Goal: Task Accomplishment & Management: Use online tool/utility

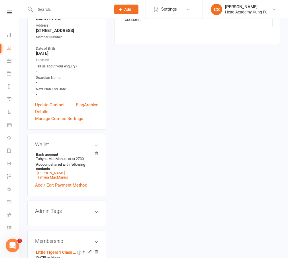
scroll to position [136, 0]
click at [45, 171] on link "Oisin MacManus" at bounding box center [50, 173] width 27 height 4
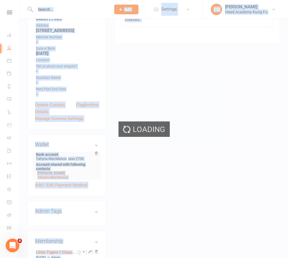
click at [45, 159] on div "Loading" at bounding box center [144, 129] width 288 height 258
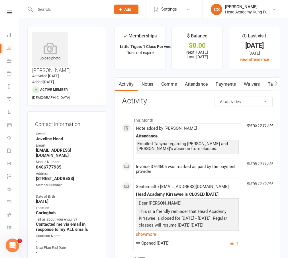
click at [11, 14] on icon at bounding box center [9, 13] width 5 height 4
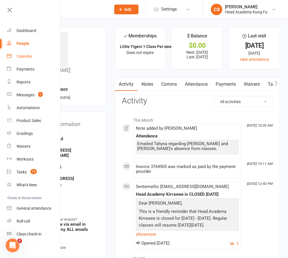
click at [20, 52] on link "Calendar" at bounding box center [34, 56] width 54 height 13
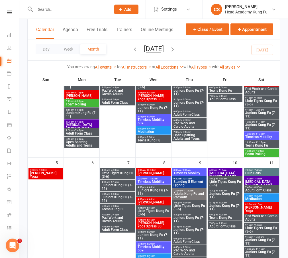
scroll to position [90, 0]
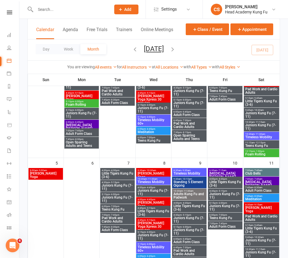
click at [111, 60] on span "Juniors Kung Fu (7-11)" at bounding box center [118, 59] width 32 height 7
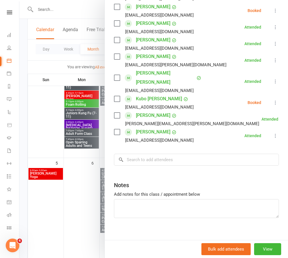
scroll to position [186, 0]
click at [139, 154] on input "search" at bounding box center [196, 160] width 165 height 12
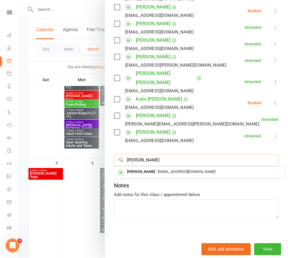
type input "Redmond"
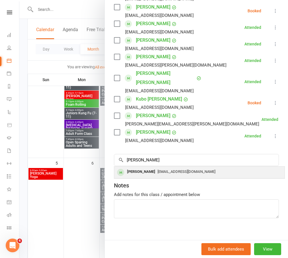
drag, startPoint x: 130, startPoint y: 146, endPoint x: 177, endPoint y: 165, distance: 50.1
click at [177, 169] on span "Karenb_w@hotmail.com" at bounding box center [187, 171] width 58 height 4
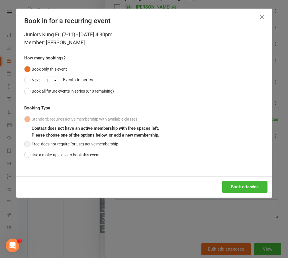
click at [25, 140] on button "Free: does not require (or use) active membership" at bounding box center [71, 143] width 94 height 11
click at [238, 185] on button "Book attendee" at bounding box center [245, 187] width 45 height 12
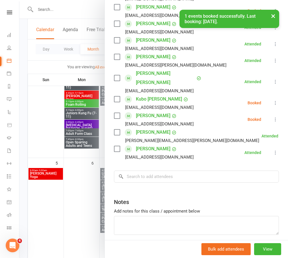
click at [274, 100] on icon at bounding box center [276, 103] width 6 height 6
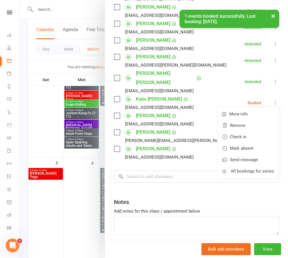
click at [184, 111] on li "Ryan Redmond Karenb_w@hotmail.com Booked More info Remove Check in Mark absent …" at bounding box center [196, 119] width 165 height 17
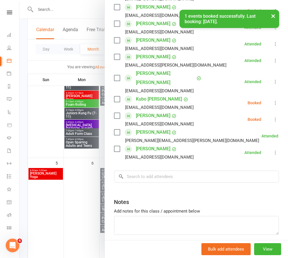
click at [277, 116] on icon at bounding box center [276, 119] width 6 height 6
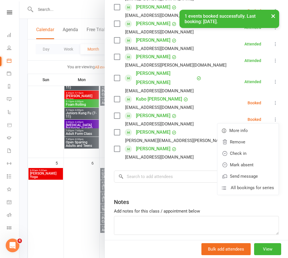
drag, startPoint x: 245, startPoint y: 144, endPoint x: 174, endPoint y: 144, distance: 70.5
click at [245, 148] on link "Check in" at bounding box center [248, 153] width 61 height 11
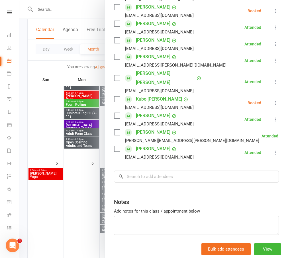
click at [48, 10] on div at bounding box center [153, 129] width 269 height 258
click at [48, 10] on div "Juniors Kung Fu (7-11) Class kiosk mode Roll call 4:30 PM - 5:15 PM, Tuesday, S…" at bounding box center [153, 129] width 269 height 258
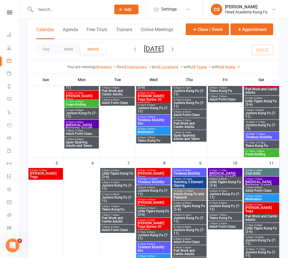
click at [48, 10] on input "text" at bounding box center [70, 9] width 73 height 8
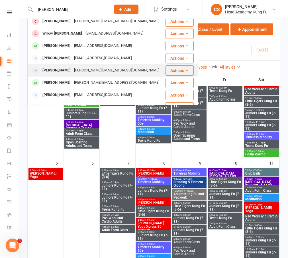
scroll to position [89, 0]
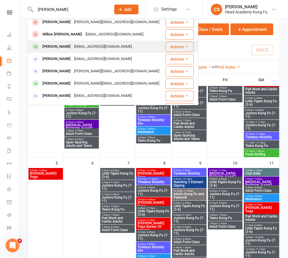
type input "gale"
click at [60, 50] on div "Kingston Gale" at bounding box center [57, 47] width 32 height 8
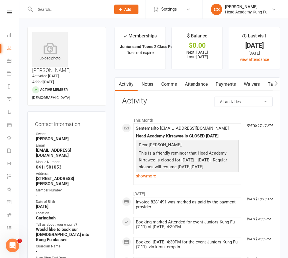
click at [146, 86] on link "Notes" at bounding box center [148, 84] width 20 height 13
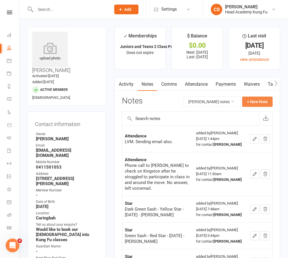
click at [254, 105] on button "+ New Note" at bounding box center [258, 101] width 31 height 10
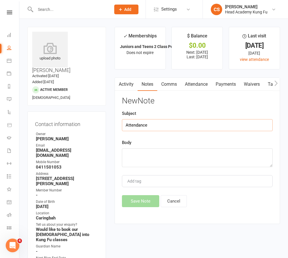
type input "Attendance"
paste textarea "Hi Rebecca, I hope you are well! We've missed seeing Kingston in his kung fu cl…"
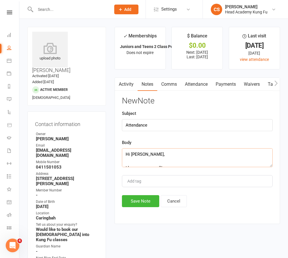
drag, startPoint x: 146, startPoint y: 163, endPoint x: 81, endPoint y: 121, distance: 76.8
type textarea "Emailed Rebecca regarding Kingston's absence."
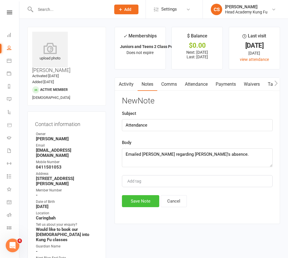
click at [136, 194] on button "Save Note" at bounding box center [140, 201] width 37 height 12
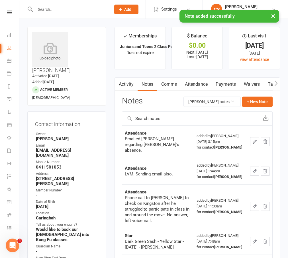
click at [60, 9] on input "text" at bounding box center [70, 9] width 73 height 8
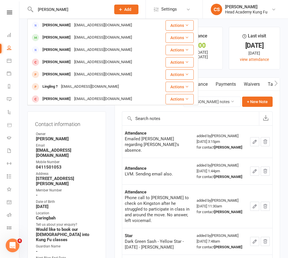
type input "Dowling"
drag, startPoint x: 60, startPoint y: 9, endPoint x: 64, endPoint y: 39, distance: 29.9
click at [64, 39] on div "Mitchell Dowling" at bounding box center [57, 37] width 32 height 8
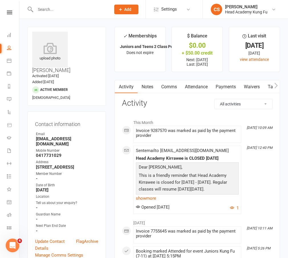
click at [56, 136] on strong "jamieadowling@gmail.com" at bounding box center [67, 141] width 62 height 10
click at [148, 89] on link "Notes" at bounding box center [148, 86] width 20 height 13
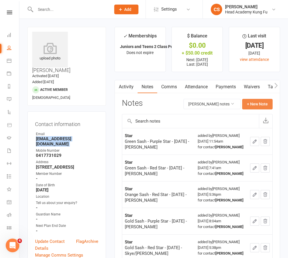
click at [258, 107] on button "+ New Note" at bounding box center [258, 104] width 31 height 10
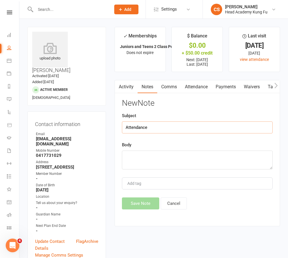
type input "Attendance"
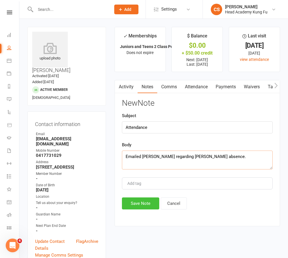
type textarea "Emailed Jamie regarding Mitchell's absence."
drag, startPoint x: 143, startPoint y: 206, endPoint x: 58, endPoint y: 166, distance: 93.2
click at [141, 194] on button "Save Note" at bounding box center [140, 203] width 37 height 12
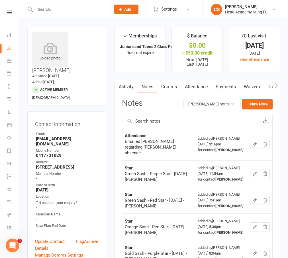
click at [61, 9] on input "text" at bounding box center [70, 9] width 73 height 8
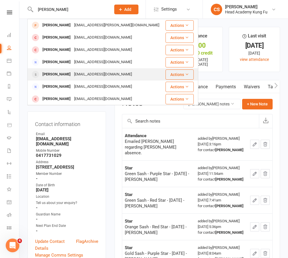
type input "Leon h"
click at [53, 72] on div "Leon Hadjidimitriou" at bounding box center [57, 74] width 32 height 8
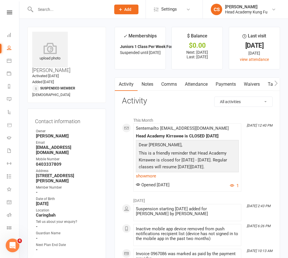
click at [64, 12] on input "text" at bounding box center [70, 9] width 73 height 8
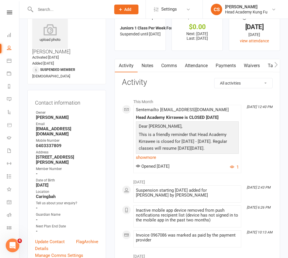
scroll to position [19, 0]
click at [44, 5] on input "text" at bounding box center [70, 9] width 73 height 8
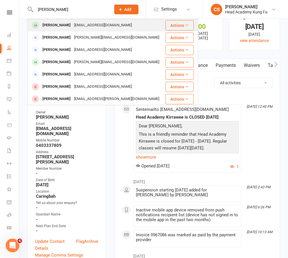
type input "Lucas martin"
click at [65, 29] on div "Lucas Martin" at bounding box center [57, 25] width 32 height 8
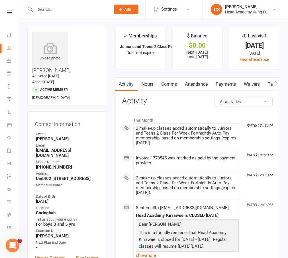
click at [144, 82] on link "Notes" at bounding box center [148, 84] width 20 height 13
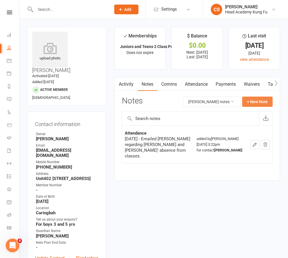
click at [250, 100] on button "+ New Note" at bounding box center [258, 101] width 31 height 10
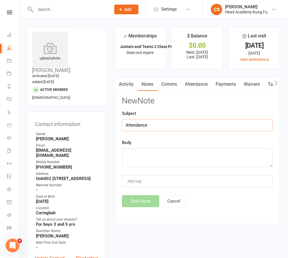
type input "Attendance"
type textarea "M"
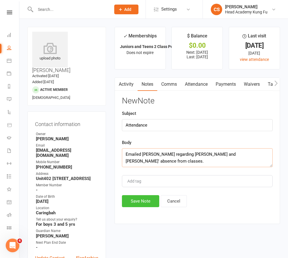
type textarea "Emailed Nayana regarding Lucas and Marcus' absence from classes."
click at [133, 194] on button "Save Note" at bounding box center [140, 201] width 37 height 12
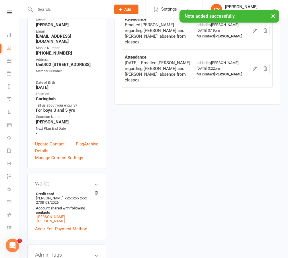
scroll to position [116, 0]
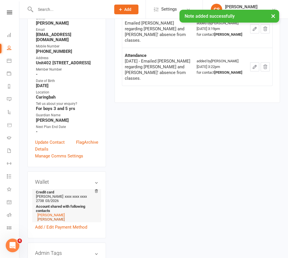
click at [47, 194] on link "Marcus Martin" at bounding box center [50, 219] width 27 height 4
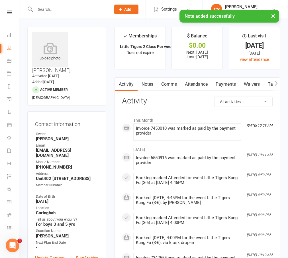
click at [145, 91] on link "Notes" at bounding box center [148, 84] width 20 height 13
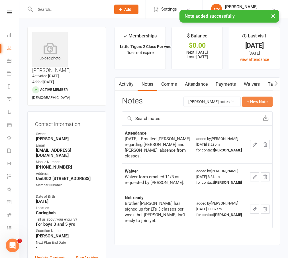
click at [248, 99] on button "+ New Note" at bounding box center [258, 101] width 31 height 10
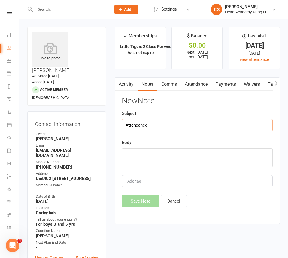
type input "Attendance"
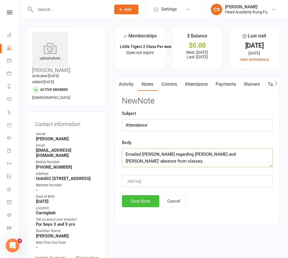
type textarea "Emailed Nayana regarding Lucas and Marcus' absence from classes."
click at [137, 194] on button "Save Note" at bounding box center [140, 201] width 37 height 12
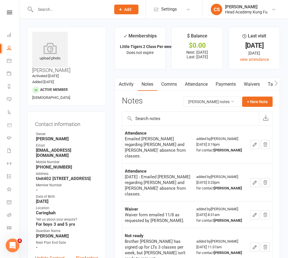
click at [56, 9] on input "text" at bounding box center [70, 9] width 73 height 8
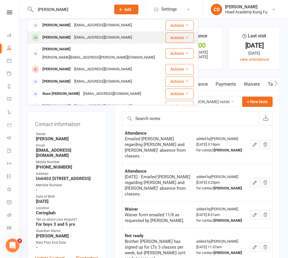
type input "brisco"
click at [56, 37] on div "[PERSON_NAME]" at bounding box center [57, 37] width 32 height 8
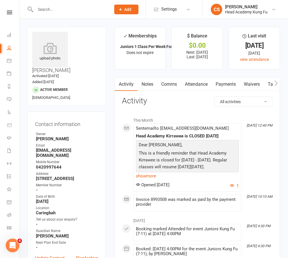
click at [148, 83] on link "Notes" at bounding box center [148, 84] width 20 height 13
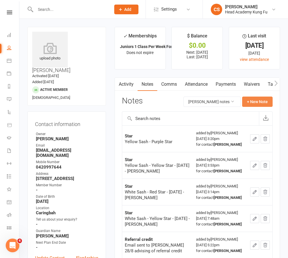
click at [248, 105] on button "+ New Note" at bounding box center [258, 101] width 31 height 10
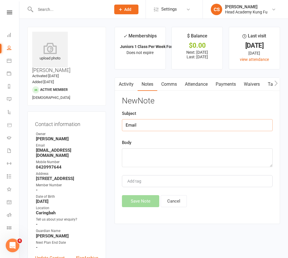
type input "Email"
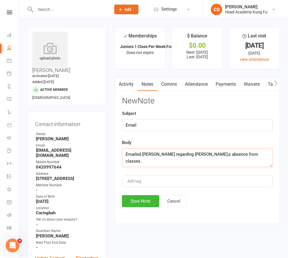
click at [190, 157] on textarea "Emailed Emma regarding William;s absence from classes." at bounding box center [197, 157] width 151 height 19
type textarea "Emailed [PERSON_NAME] regarding [PERSON_NAME]'s absence from classes."
drag, startPoint x: 150, startPoint y: 129, endPoint x: 77, endPoint y: 122, distance: 73.7
type input "Attendance"
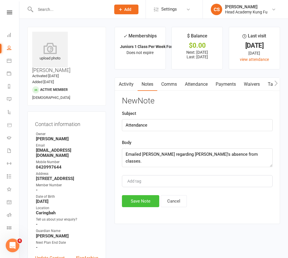
click at [136, 194] on button "Save Note" at bounding box center [140, 201] width 37 height 12
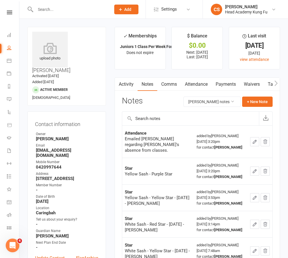
click at [44, 9] on input "text" at bounding box center [70, 9] width 73 height 8
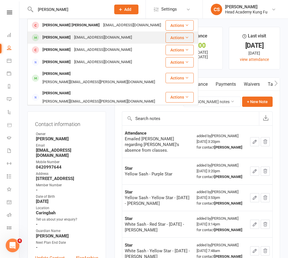
type input "fielder"
click at [49, 40] on div "[PERSON_NAME]" at bounding box center [57, 37] width 32 height 8
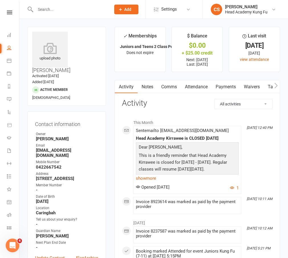
click at [149, 91] on link "Notes" at bounding box center [148, 86] width 20 height 13
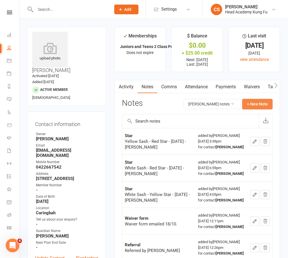
click at [252, 102] on button "+ New Note" at bounding box center [258, 104] width 31 height 10
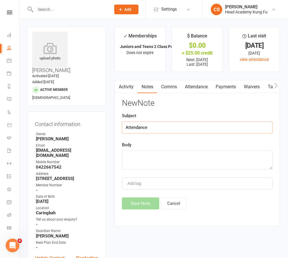
type input "Attendance"
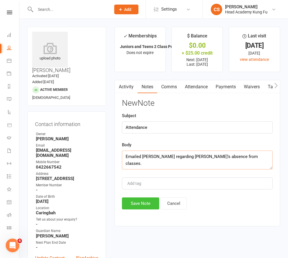
type textarea "Emailed [PERSON_NAME] regarding [PERSON_NAME]'s absence from classes."
click at [142, 194] on button "Save Note" at bounding box center [140, 203] width 37 height 12
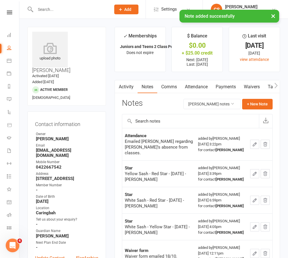
click at [51, 7] on input "text" at bounding box center [70, 9] width 73 height 8
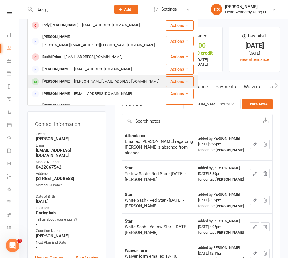
type input "body j"
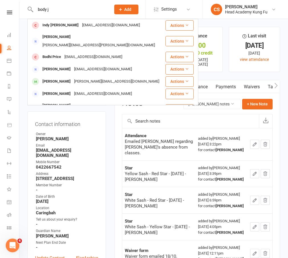
drag, startPoint x: 62, startPoint y: 70, endPoint x: 1, endPoint y: 56, distance: 62.2
click at [62, 77] on div "[PERSON_NAME]" at bounding box center [57, 81] width 32 height 8
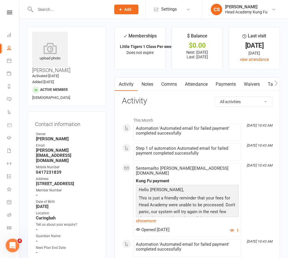
click at [155, 89] on link "Notes" at bounding box center [148, 84] width 20 height 13
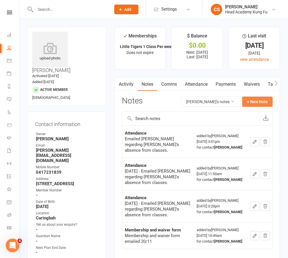
click at [249, 101] on button "+ New Note" at bounding box center [258, 101] width 31 height 10
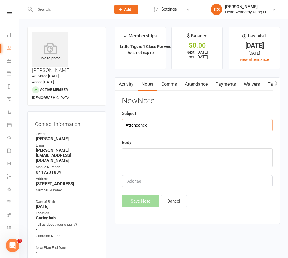
type input "Attendance"
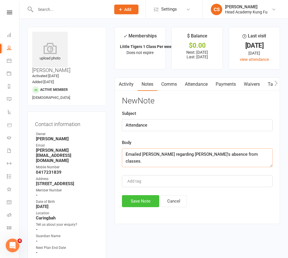
type textarea "Emailed Kylie regarding Bodhi's absence from classes."
click at [135, 194] on button "Save Note" at bounding box center [140, 201] width 37 height 12
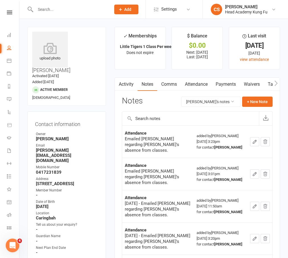
scroll to position [0, 0]
click at [47, 10] on input "text" at bounding box center [70, 9] width 73 height 8
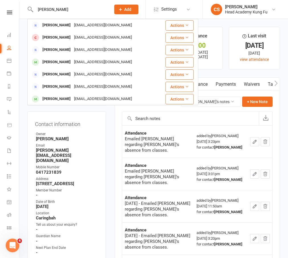
type input "Brendan"
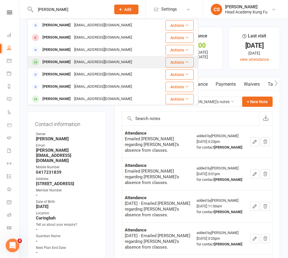
drag, startPoint x: 53, startPoint y: 19, endPoint x: 72, endPoint y: 64, distance: 49.1
click at [72, 64] on div "amandalee1@hotmail.com" at bounding box center [102, 62] width 61 height 8
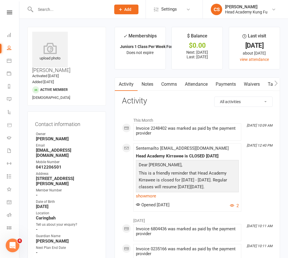
click at [147, 85] on link "Notes" at bounding box center [148, 84] width 20 height 13
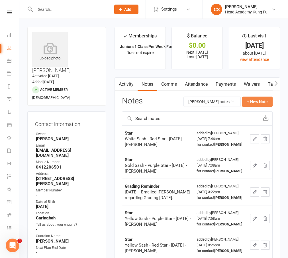
click at [248, 102] on button "+ New Note" at bounding box center [258, 101] width 31 height 10
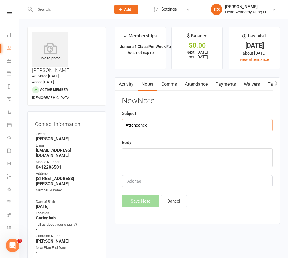
type input "Attendance"
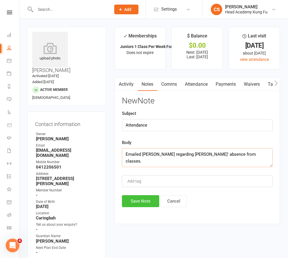
type textarea "Emailed Amanda regarding James' absence from classes."
click at [138, 194] on button "Save Note" at bounding box center [140, 201] width 37 height 12
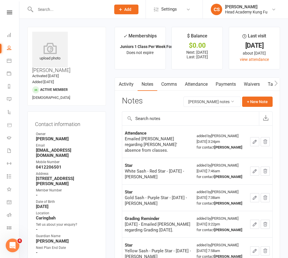
click at [41, 10] on input "text" at bounding box center [70, 9] width 73 height 8
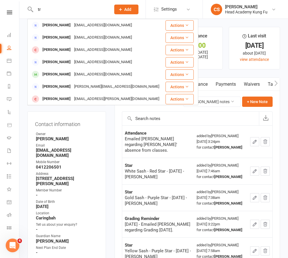
type input "t"
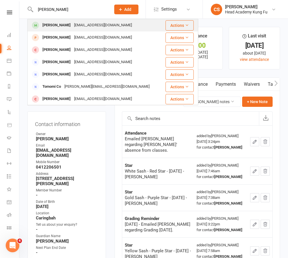
type input "Tommy d"
click at [91, 28] on div "rkdeboer@hotmail.com" at bounding box center [102, 25] width 61 height 8
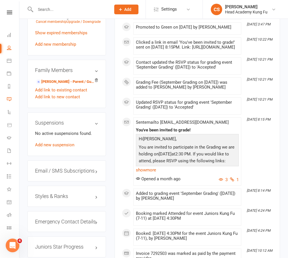
scroll to position [401, 0]
click at [56, 193] on h3 "Styles & Ranks" at bounding box center [66, 196] width 63 height 6
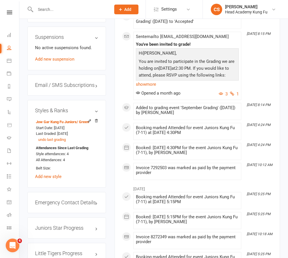
scroll to position [488, 0]
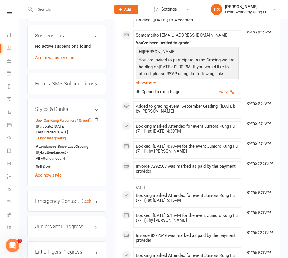
click at [52, 194] on h3 "Emergency Contact Details edit" at bounding box center [66, 201] width 63 height 6
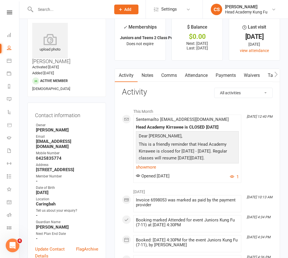
scroll to position [0, 0]
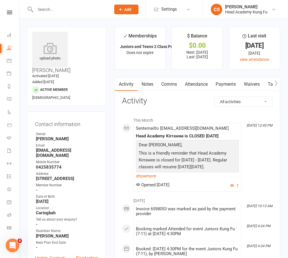
click at [151, 84] on link "Notes" at bounding box center [148, 84] width 20 height 13
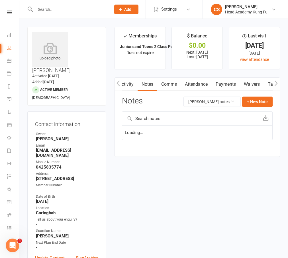
scroll to position [0, 0]
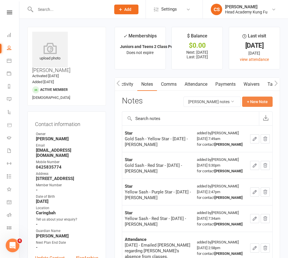
click at [263, 102] on button "+ New Note" at bounding box center [258, 101] width 31 height 10
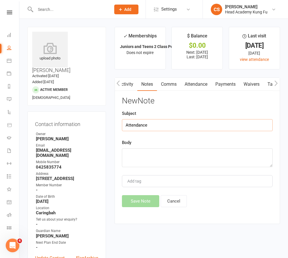
type input "Attendance"
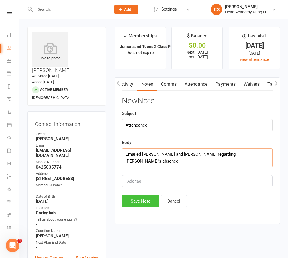
type textarea "Emailed Ryan and Kathryn regarding Tommy's absence."
click at [143, 194] on button "Save Note" at bounding box center [140, 201] width 37 height 12
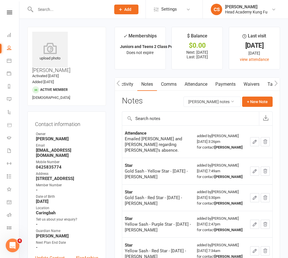
click at [59, 10] on input "text" at bounding box center [70, 9] width 73 height 8
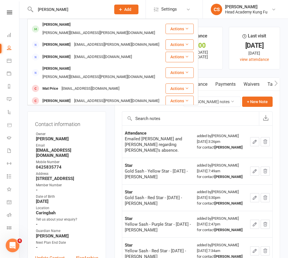
type input "mate"
drag, startPoint x: 54, startPoint y: 19, endPoint x: 88, endPoint y: 27, distance: 34.7
click at [88, 29] on div "linda.roumanos@gmail.com" at bounding box center [99, 33] width 116 height 8
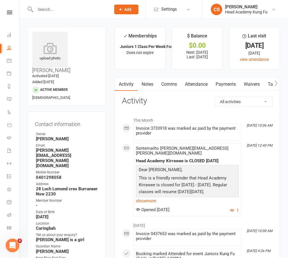
click at [146, 84] on link "Notes" at bounding box center [148, 84] width 20 height 13
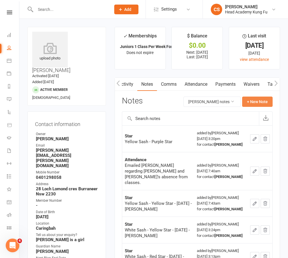
click at [261, 101] on button "+ New Note" at bounding box center [258, 101] width 31 height 10
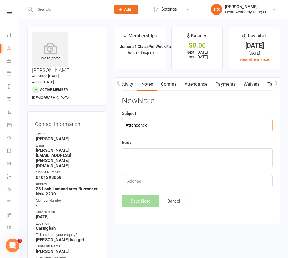
type input "Attendance"
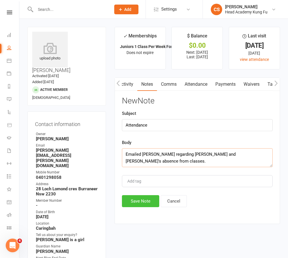
type textarea "Emailed Linda regarding Mateja and Leo's absence from classes."
click at [142, 194] on button "Save Note" at bounding box center [140, 201] width 37 height 12
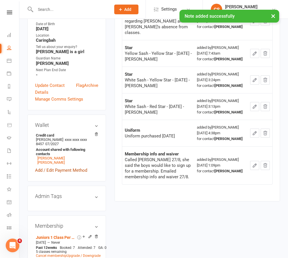
scroll to position [188, 0]
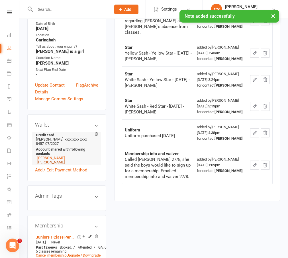
click at [50, 160] on link "Leonardo Stevens" at bounding box center [50, 162] width 27 height 4
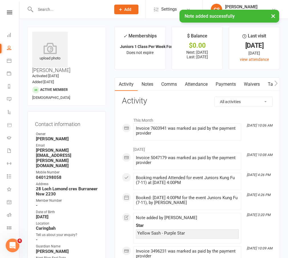
click at [148, 84] on link "Notes" at bounding box center [148, 84] width 20 height 13
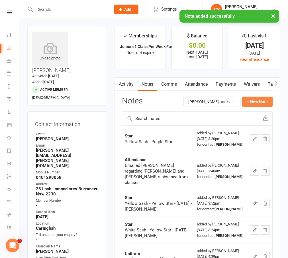
click at [258, 104] on button "+ New Note" at bounding box center [258, 101] width 31 height 10
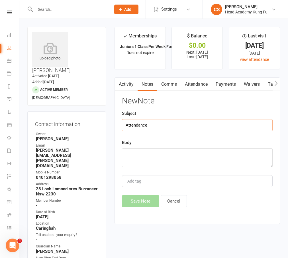
type input "Attendance"
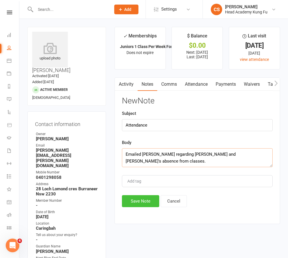
type textarea "Emailed Linda regarding Mateja and Leo's absence from classes."
click at [139, 194] on button "Save Note" at bounding box center [140, 201] width 37 height 12
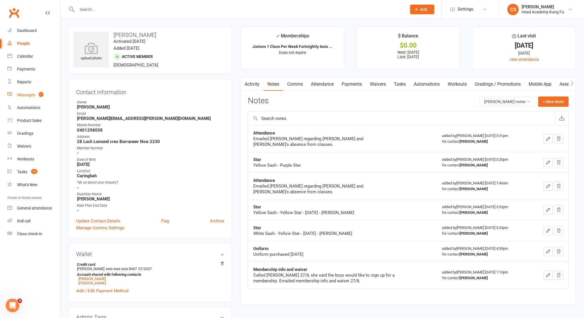
click at [38, 95] on link "Messages 1" at bounding box center [33, 94] width 53 height 13
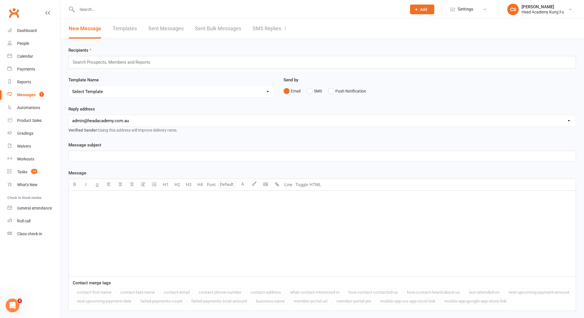
click at [252, 28] on div "New Message Templates Sent Messages Sent Bulk Messages SMS Replies 1" at bounding box center [177, 29] width 235 height 20
click at [282, 29] on link "SMS Replies 1" at bounding box center [270, 29] width 34 height 20
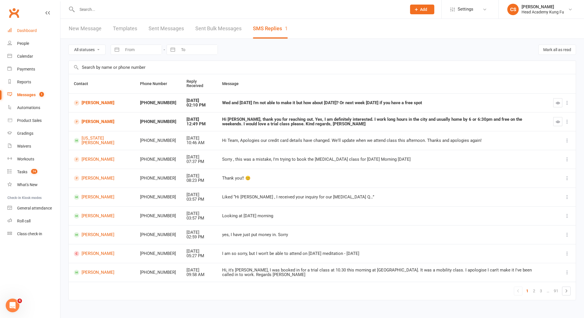
click at [39, 34] on link "Dashboard" at bounding box center [33, 30] width 53 height 13
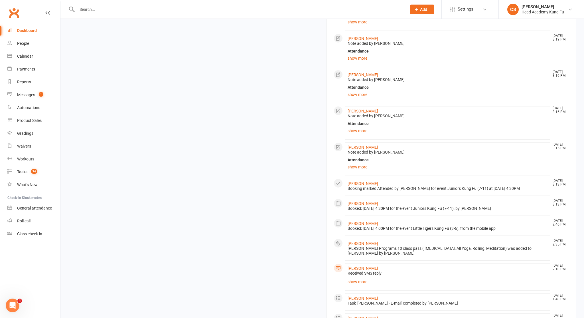
scroll to position [534, 0]
click at [13, 194] on link "Roll call" at bounding box center [33, 221] width 53 height 13
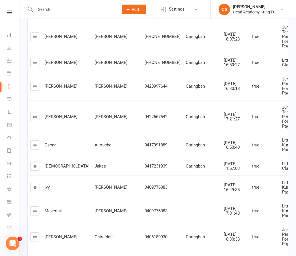
scroll to position [1379, 0]
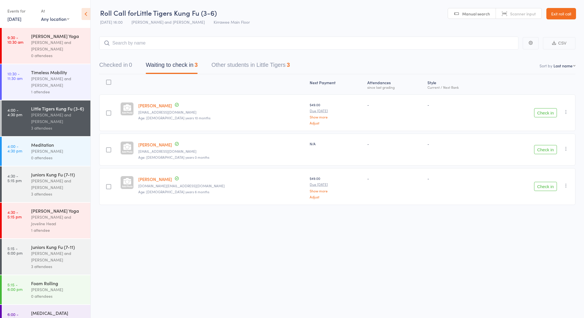
click at [87, 18] on icon at bounding box center [86, 14] width 9 height 12
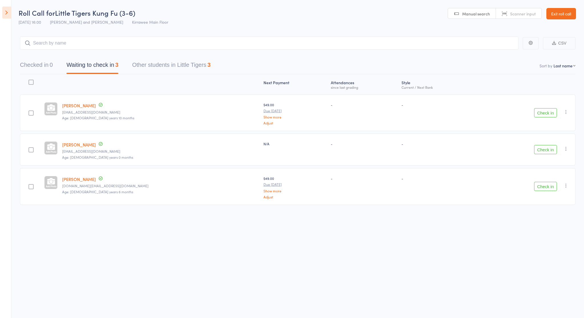
click at [565, 16] on link "Exit roll call" at bounding box center [562, 13] width 30 height 11
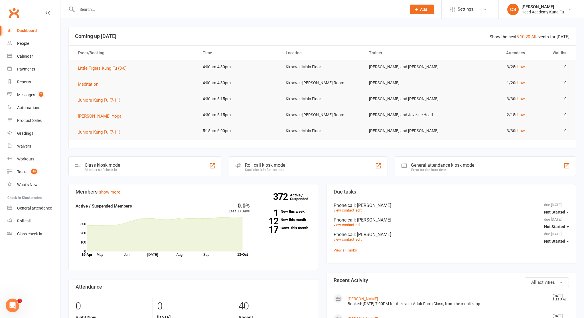
click at [105, 13] on input "text" at bounding box center [239, 9] width 328 height 8
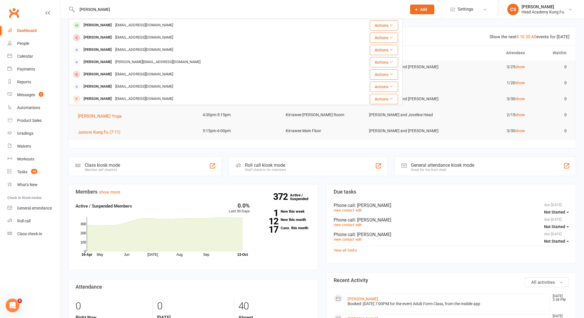
type input "Gabriel"
drag, startPoint x: 117, startPoint y: 25, endPoint x: 100, endPoint y: 28, distance: 17.7
click at [100, 27] on div "Gabriel Nitis" at bounding box center [98, 25] width 32 height 8
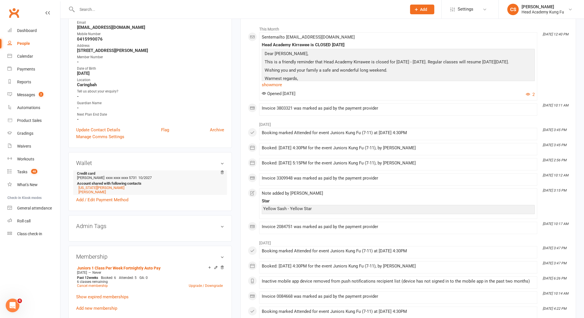
scroll to position [92, 0]
click at [105, 197] on link "Add / Edit Payment Method" at bounding box center [102, 199] width 52 height 7
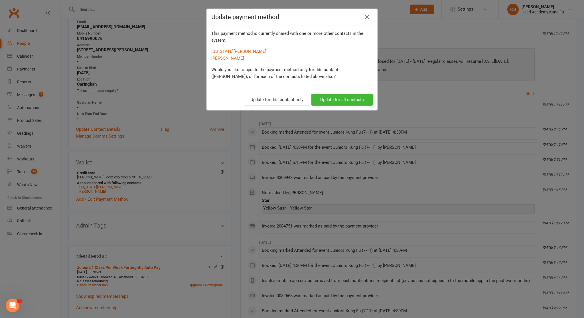
click at [344, 100] on button "Update for all contacts" at bounding box center [342, 100] width 61 height 12
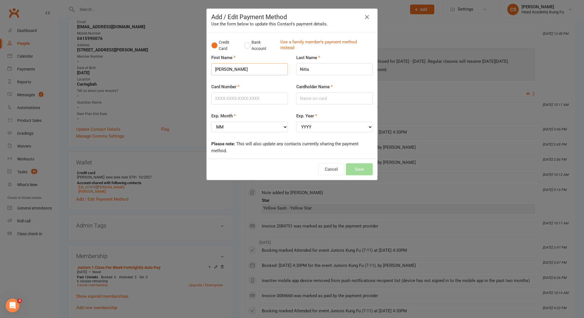
drag, startPoint x: 255, startPoint y: 72, endPoint x: 204, endPoint y: 68, distance: 51.5
click at [203, 68] on div "Add / Edit Payment Method Use the form below to update this Contact's payment d…" at bounding box center [292, 159] width 584 height 318
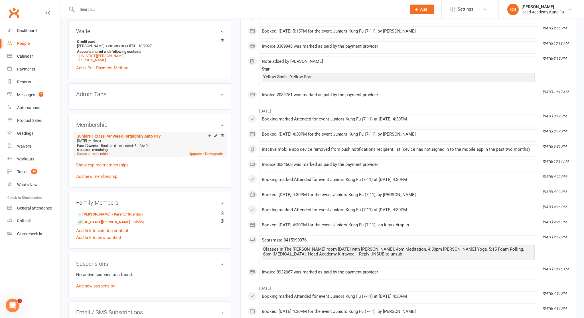
scroll to position [223, 0]
click at [107, 67] on link "Add / Edit Payment Method" at bounding box center [102, 67] width 52 height 7
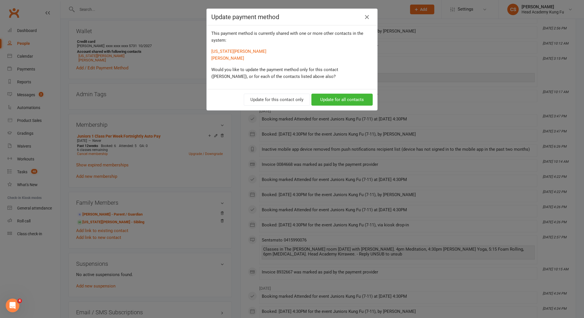
click at [328, 99] on button "Update for all contacts" at bounding box center [342, 100] width 61 height 12
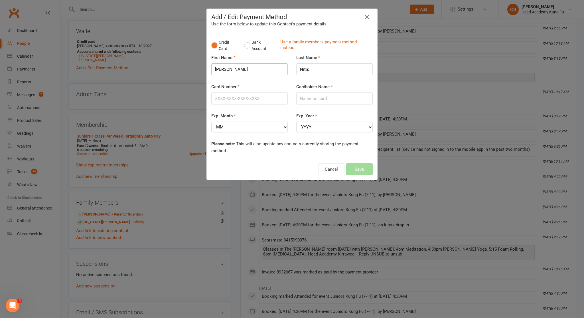
click at [242, 67] on input "Gabriel" at bounding box center [249, 69] width 76 height 12
drag, startPoint x: 232, startPoint y: 68, endPoint x: 212, endPoint y: 68, distance: 20.3
click at [211, 68] on div "First Name Gabriel" at bounding box center [249, 68] width 85 height 29
type input "Jacqueline"
click at [251, 98] on input "Card Number" at bounding box center [249, 98] width 76 height 12
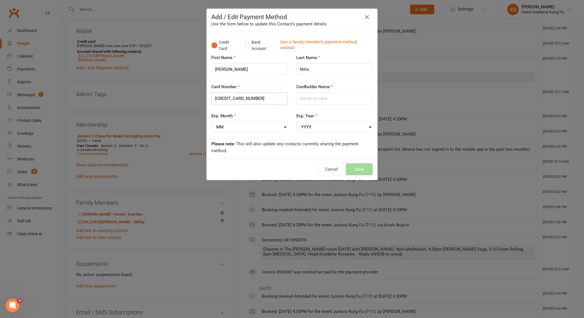
type input "5523508202219100"
select select "02"
select select "2029"
click at [272, 103] on input "5523508202219100" at bounding box center [249, 98] width 76 height 12
click at [336, 99] on input "Cardholder Name" at bounding box center [334, 98] width 76 height 12
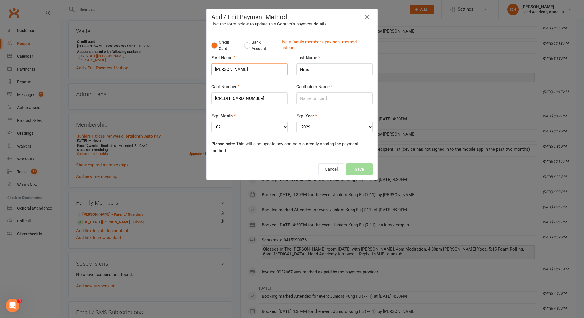
drag, startPoint x: 239, startPoint y: 70, endPoint x: 195, endPoint y: 70, distance: 43.7
click at [195, 70] on div "Add / Edit Payment Method Use the form below to update this Contact's payment d…" at bounding box center [292, 159] width 584 height 318
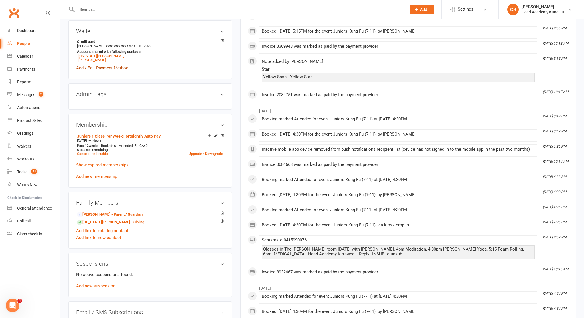
click at [119, 68] on link "Add / Edit Payment Method" at bounding box center [102, 67] width 52 height 7
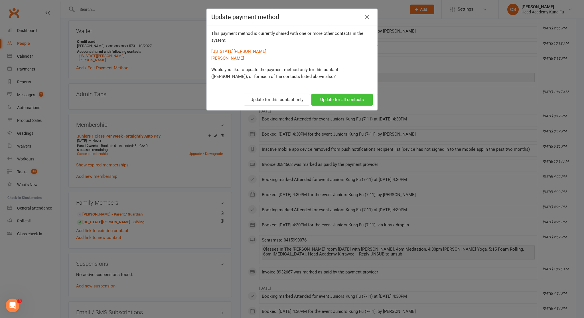
click at [363, 99] on button "Update for all contacts" at bounding box center [342, 100] width 61 height 12
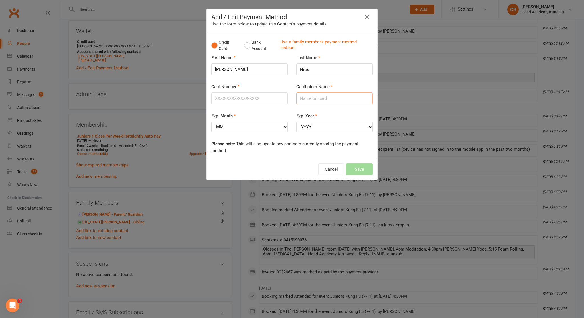
click at [333, 98] on input "Cardholder Name" at bounding box center [334, 98] width 76 height 12
type input "Jacqueline"
select select "02"
select select "2029"
drag, startPoint x: 252, startPoint y: 101, endPoint x: 256, endPoint y: 102, distance: 3.5
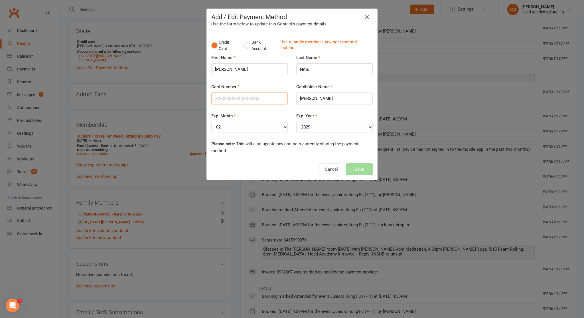
click at [253, 101] on input "Card Number" at bounding box center [249, 98] width 76 height 12
type input "5523508202219100"
click at [338, 110] on div "Cardholder Name Jacqueline" at bounding box center [334, 97] width 85 height 29
click at [362, 165] on button "Save" at bounding box center [359, 169] width 27 height 12
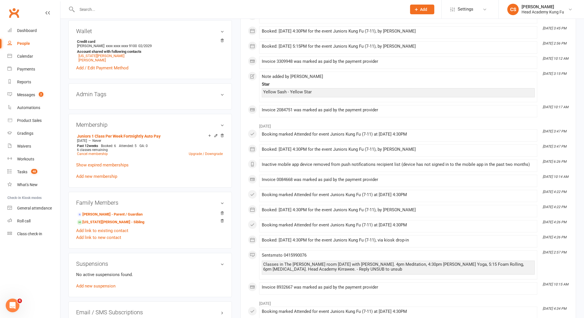
click at [30, 95] on div "Messages" at bounding box center [26, 94] width 18 height 5
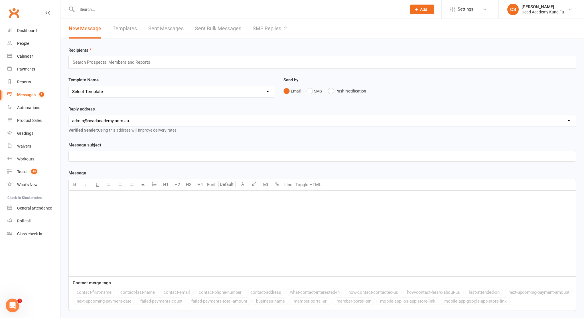
click at [263, 27] on link "SMS Replies 2" at bounding box center [270, 29] width 34 height 20
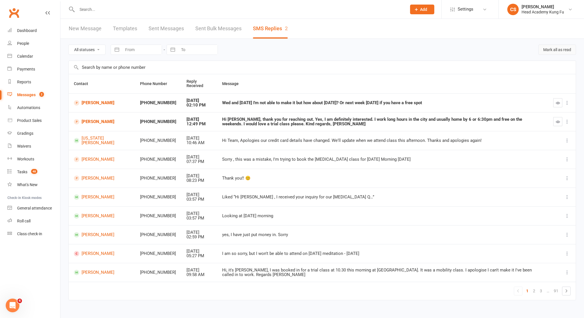
click at [560, 53] on button "Mark all as read" at bounding box center [558, 50] width 38 height 10
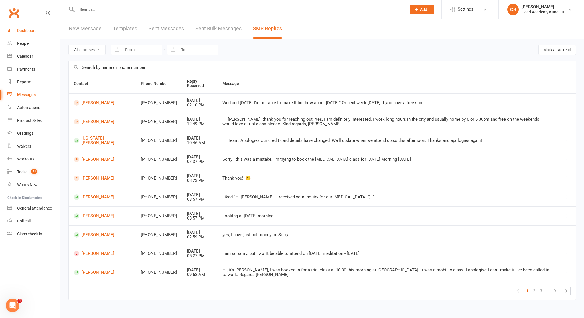
click at [29, 28] on div "Dashboard" at bounding box center [27, 30] width 20 height 5
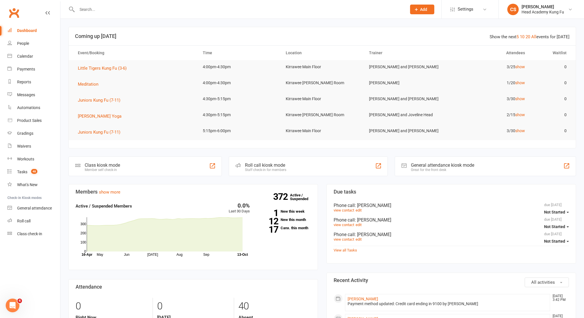
click at [22, 28] on div "Dashboard" at bounding box center [27, 30] width 20 height 5
click at [30, 29] on div "Dashboard" at bounding box center [27, 30] width 20 height 5
click at [25, 55] on div "Calendar" at bounding box center [25, 56] width 16 height 5
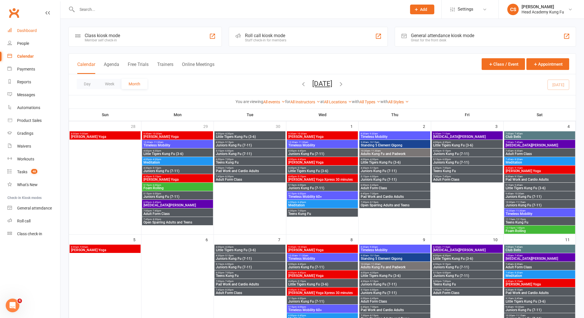
click at [28, 28] on div "Dashboard" at bounding box center [27, 30] width 20 height 5
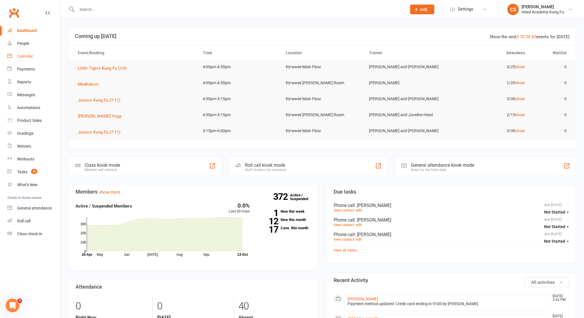
click at [26, 54] on div "Calendar" at bounding box center [25, 56] width 16 height 5
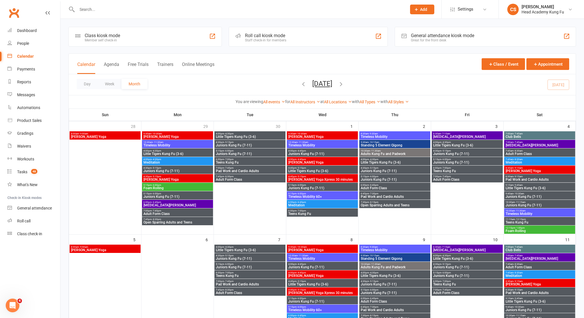
click at [32, 54] on div "Calendar" at bounding box center [25, 56] width 17 height 5
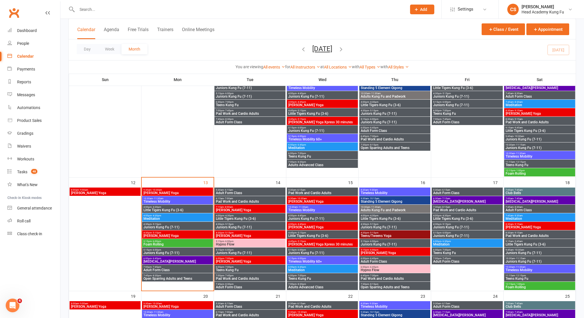
scroll to position [202, 0]
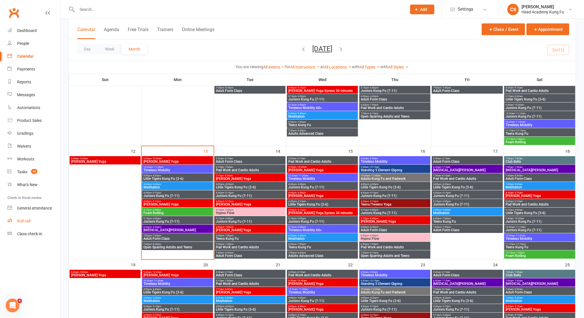
click at [29, 225] on link "Roll call" at bounding box center [33, 221] width 53 height 13
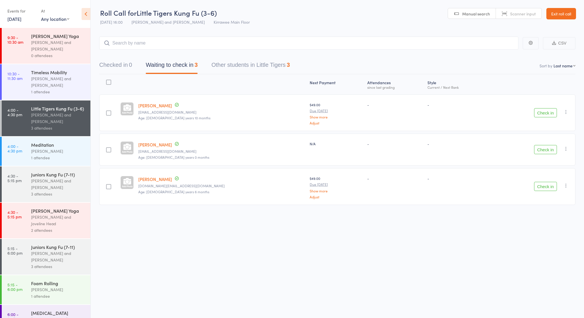
click at [545, 148] on button "Check in" at bounding box center [545, 149] width 23 height 9
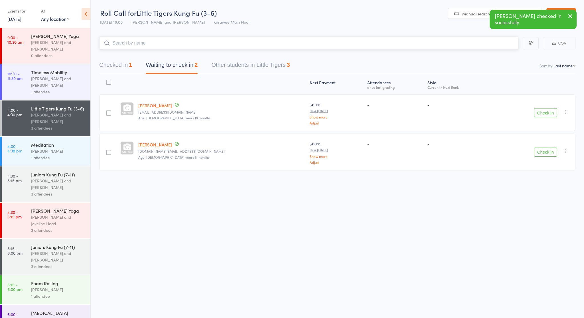
click at [273, 45] on input "search" at bounding box center [308, 43] width 419 height 13
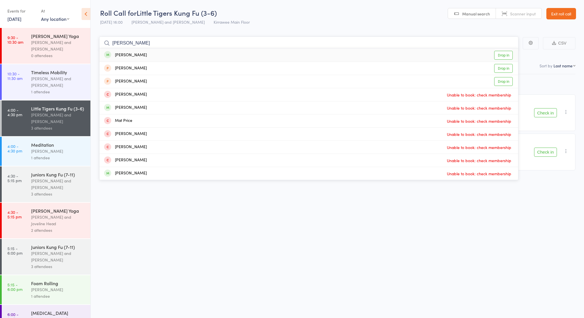
type input "[PERSON_NAME]"
drag, startPoint x: 274, startPoint y: 44, endPoint x: 181, endPoint y: 56, distance: 93.6
click at [182, 56] on div "[PERSON_NAME] Drop in" at bounding box center [309, 55] width 419 height 13
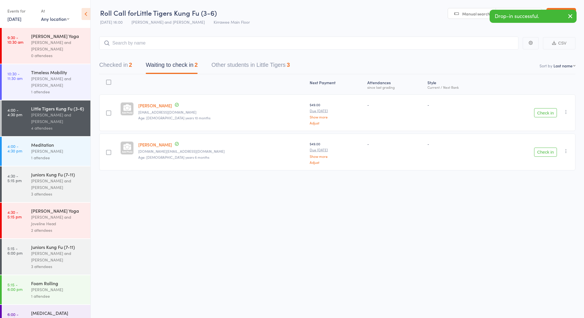
click at [570, 16] on icon "button" at bounding box center [570, 16] width 7 height 7
click at [565, 14] on link "Exit roll call" at bounding box center [562, 13] width 30 height 11
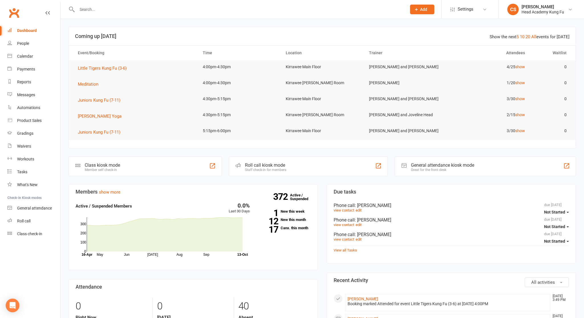
click at [202, 11] on input "text" at bounding box center [239, 9] width 328 height 8
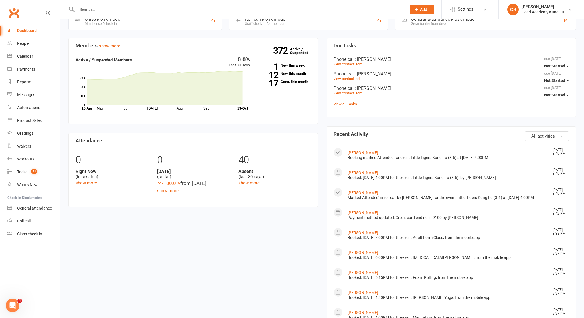
scroll to position [147, 0]
click at [22, 221] on div "Roll call" at bounding box center [23, 221] width 13 height 5
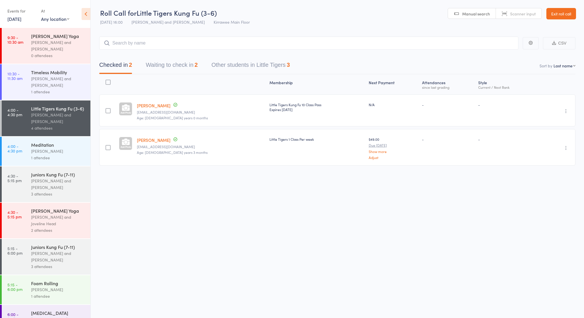
click at [142, 41] on input "search" at bounding box center [308, 43] width 419 height 13
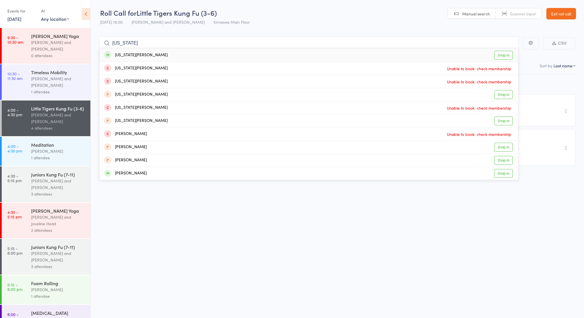
type input "[US_STATE]"
click at [136, 54] on div "[US_STATE][PERSON_NAME]" at bounding box center [136, 55] width 64 height 7
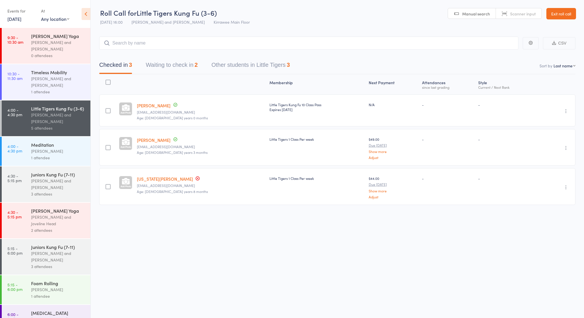
click at [571, 15] on link "Exit roll call" at bounding box center [562, 13] width 30 height 11
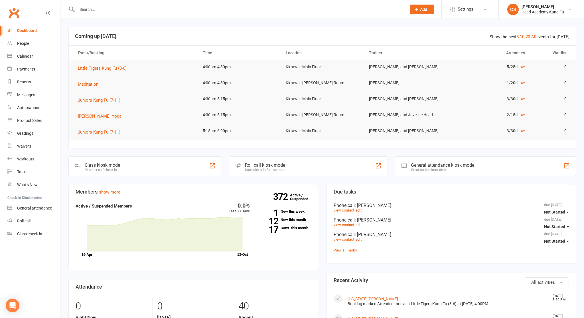
click at [169, 9] on input "text" at bounding box center [239, 9] width 328 height 8
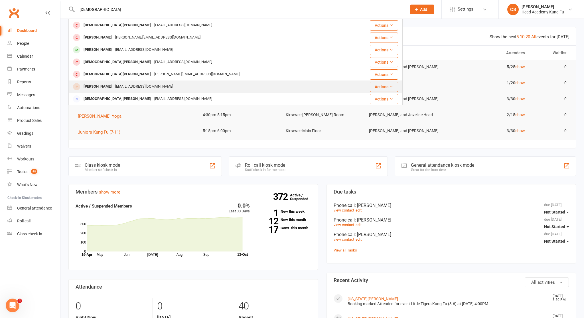
type input "[DEMOGRAPHIC_DATA]"
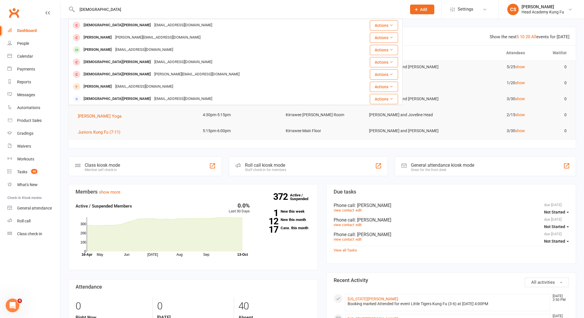
click at [118, 88] on div "[EMAIL_ADDRESS][DOMAIN_NAME]" at bounding box center [144, 86] width 61 height 8
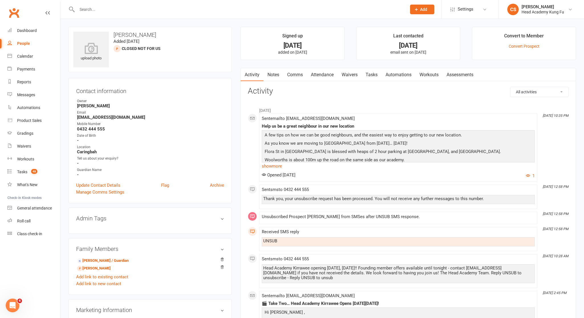
click at [110, 11] on input "text" at bounding box center [239, 9] width 328 height 8
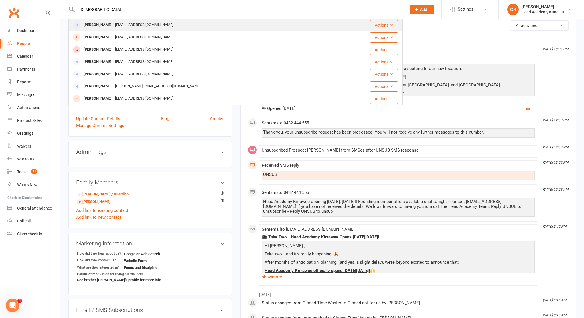
scroll to position [160, 0]
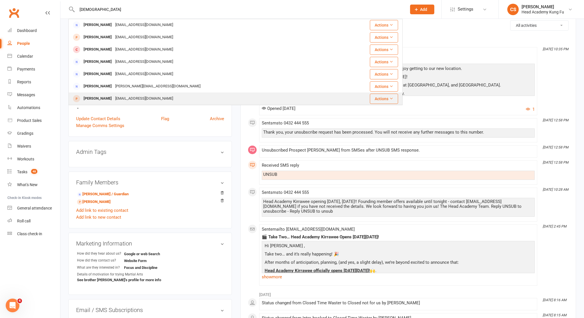
type input "[DEMOGRAPHIC_DATA]"
click at [101, 94] on div "[PERSON_NAME]" at bounding box center [98, 98] width 32 height 8
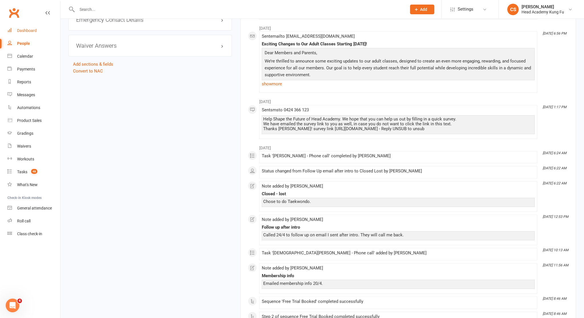
scroll to position [411, 0]
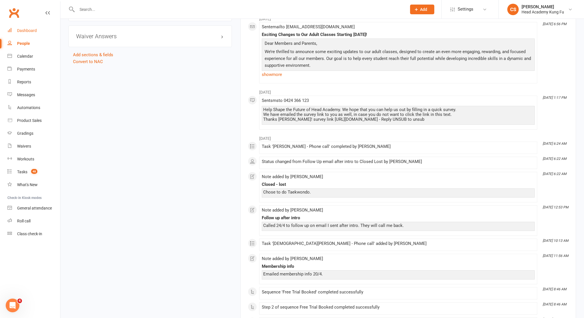
click at [24, 31] on link "Dashboard" at bounding box center [33, 30] width 53 height 13
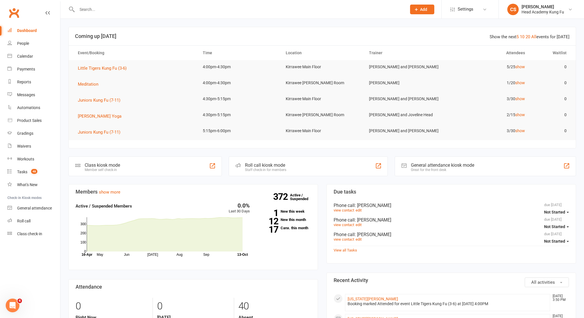
click at [22, 52] on link "Calendar" at bounding box center [33, 56] width 53 height 13
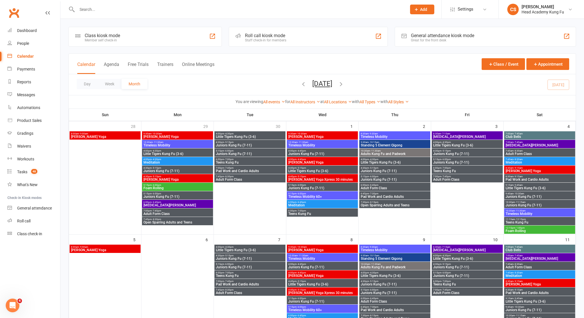
click at [515, 195] on span "Juniors Kung Fu (7-11)" at bounding box center [540, 196] width 69 height 3
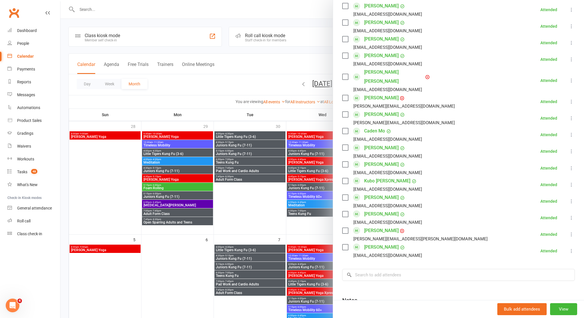
scroll to position [238, 0]
click at [269, 199] on div at bounding box center [322, 159] width 524 height 318
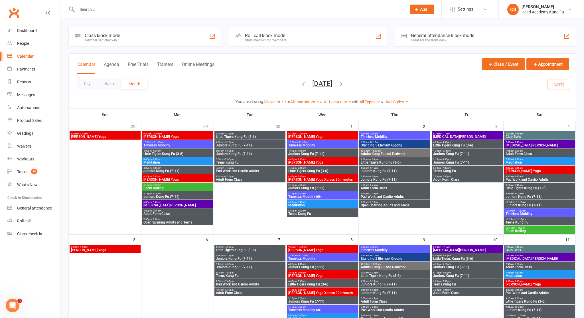
click at [300, 83] on icon "button" at bounding box center [303, 84] width 6 height 6
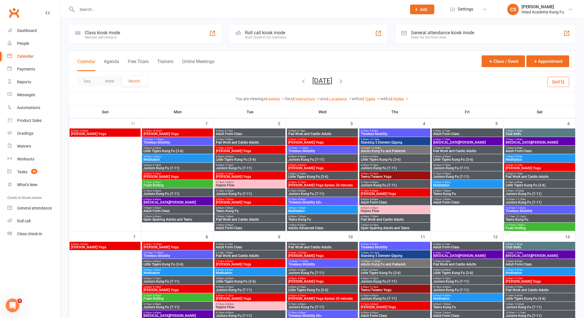
scroll to position [3, 0]
click at [510, 194] on span "Juniors Kung Fu (7-11)" at bounding box center [540, 193] width 69 height 3
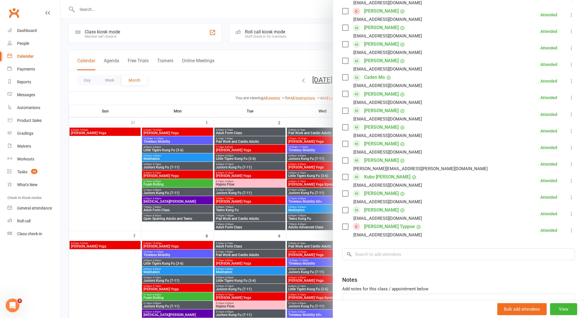
scroll to position [266, 0]
click at [189, 177] on div at bounding box center [322, 159] width 524 height 318
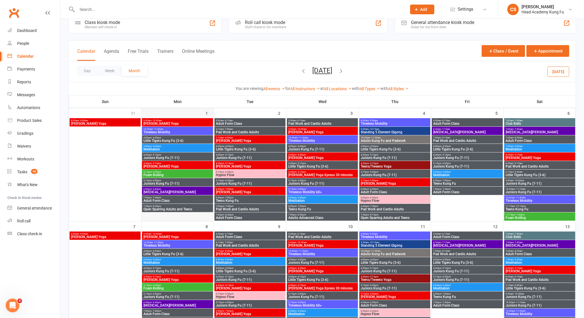
scroll to position [13, 0]
click at [23, 221] on div "Roll call" at bounding box center [23, 221] width 13 height 5
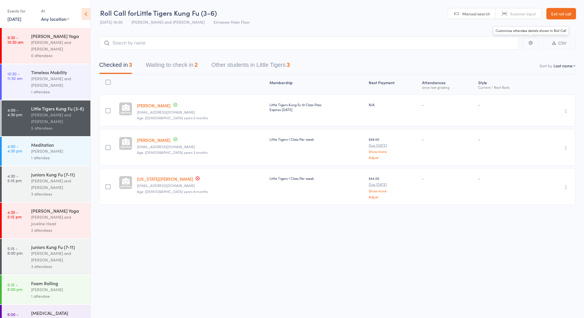
click at [575, 8] on link "Exit roll call" at bounding box center [562, 13] width 30 height 11
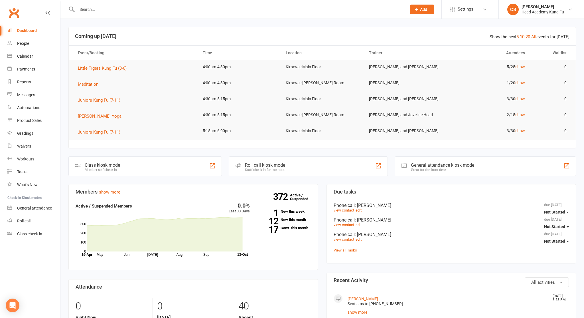
click at [125, 7] on input "text" at bounding box center [239, 9] width 328 height 8
type input "[PERSON_NAME]"
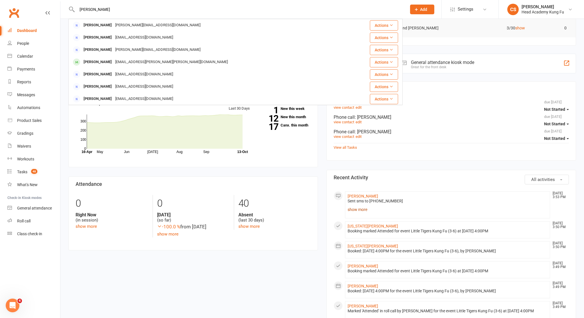
scroll to position [110, 0]
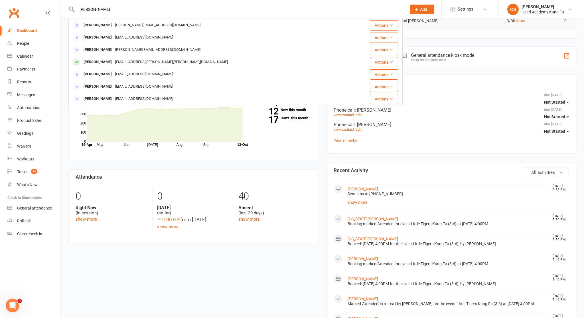
click at [356, 205] on link "show more" at bounding box center [448, 202] width 200 height 8
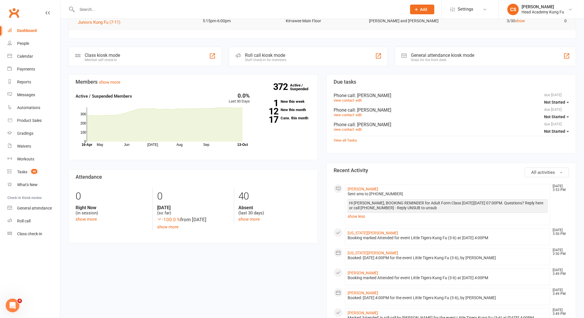
click at [110, 10] on input "text" at bounding box center [239, 9] width 328 height 8
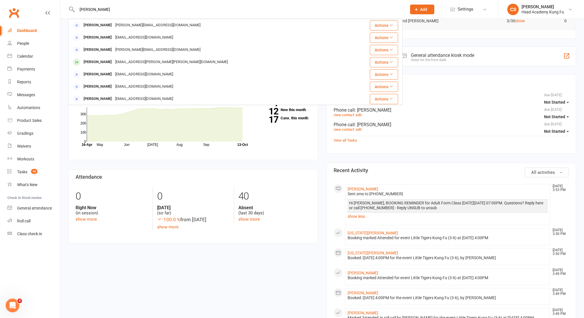
drag, startPoint x: 89, startPoint y: 21, endPoint x: 107, endPoint y: 8, distance: 22.4
click at [107, 8] on input "[PERSON_NAME]" at bounding box center [239, 9] width 328 height 8
type input "S"
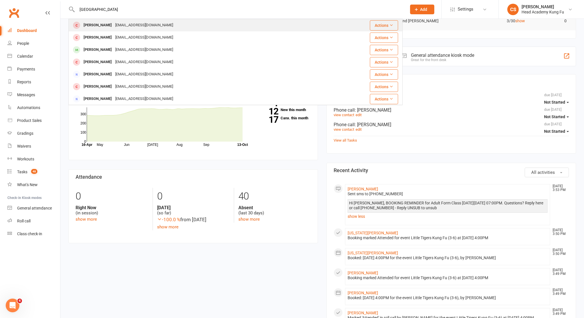
type input "Florence"
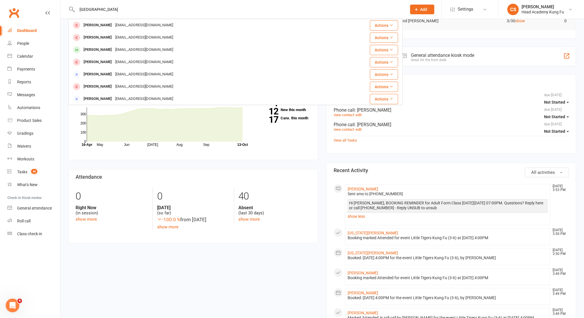
drag, startPoint x: 96, startPoint y: 22, endPoint x: 110, endPoint y: 51, distance: 31.9
click at [110, 51] on div "Florence Marshall" at bounding box center [98, 50] width 32 height 8
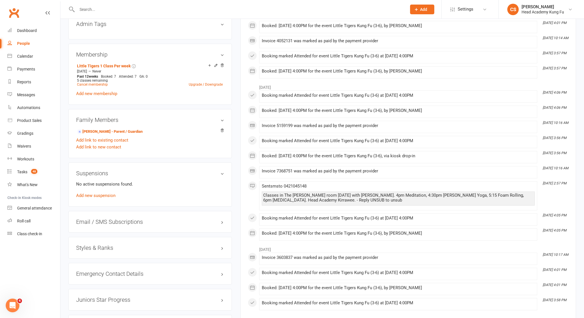
scroll to position [290, 0]
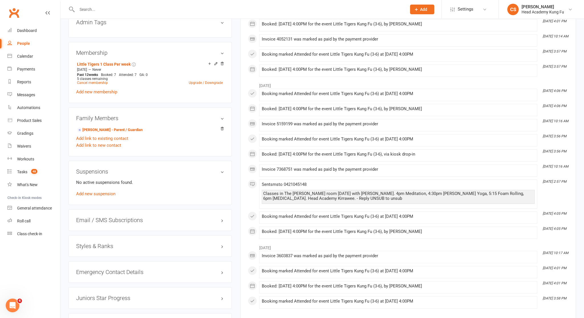
click at [95, 268] on div "Emergency Contact Details edit" at bounding box center [149, 272] width 163 height 22
click at [95, 271] on h3 "Emergency Contact Details edit" at bounding box center [150, 272] width 148 height 6
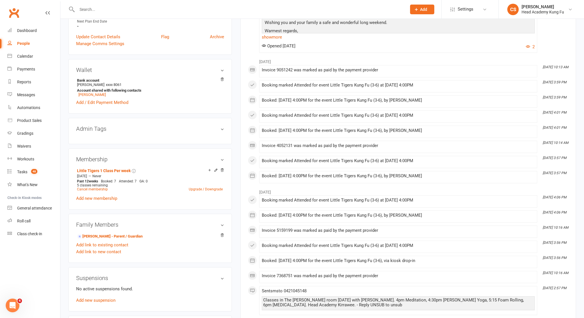
scroll to position [184, 0]
click at [92, 93] on link "Jay Marshall" at bounding box center [91, 94] width 27 height 4
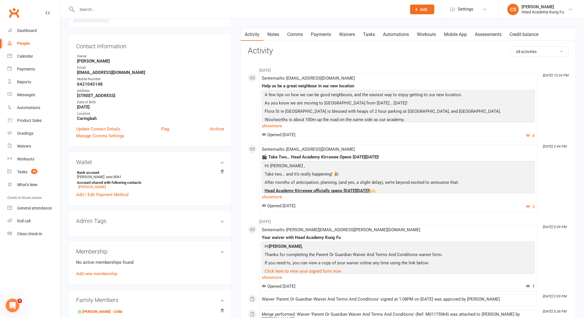
scroll to position [41, 0]
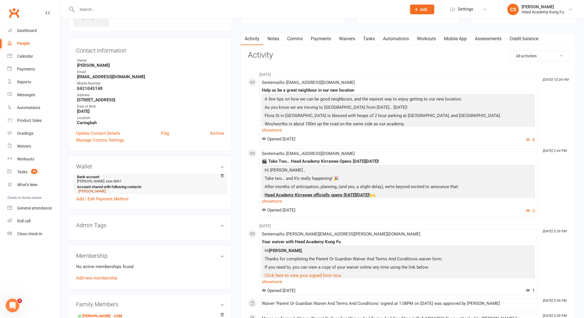
click at [105, 190] on link "Florence Marshall" at bounding box center [91, 191] width 27 height 4
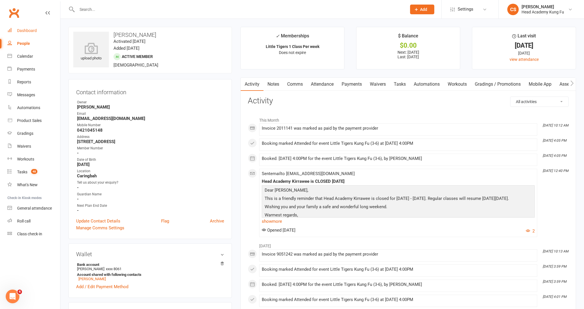
click at [25, 26] on link "Dashboard" at bounding box center [33, 30] width 53 height 13
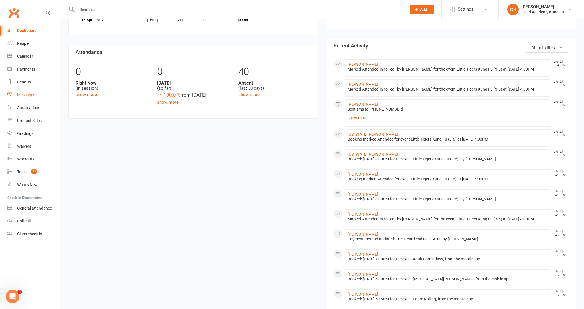
scroll to position [236, 0]
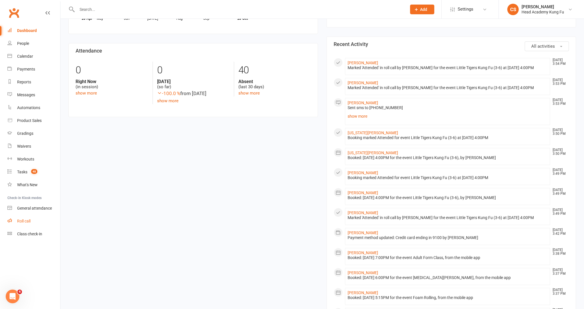
click at [25, 219] on div "Roll call" at bounding box center [23, 221] width 13 height 5
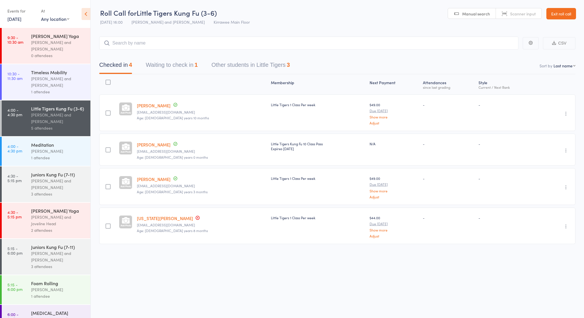
click at [170, 66] on button "Waiting to check in 1" at bounding box center [172, 66] width 52 height 15
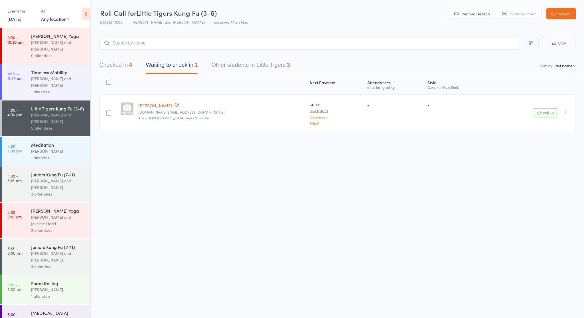
click at [550, 113] on button "Check in" at bounding box center [545, 112] width 23 height 9
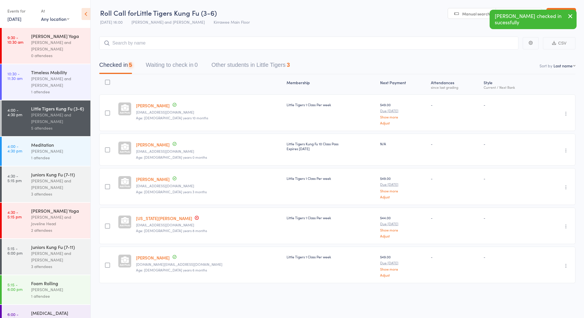
drag, startPoint x: 109, startPoint y: 66, endPoint x: 119, endPoint y: 51, distance: 17.3
click at [109, 66] on button "Checked in 5" at bounding box center [115, 66] width 33 height 15
click at [122, 49] on input "search" at bounding box center [308, 43] width 419 height 13
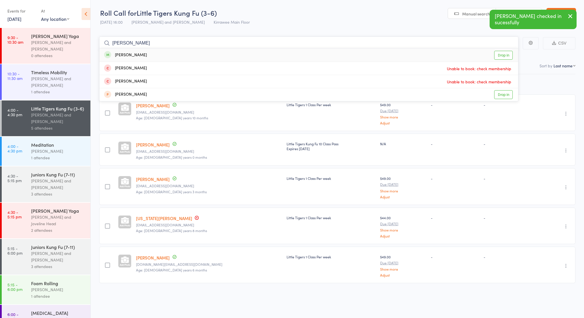
type input "[PERSON_NAME]"
drag, startPoint x: 120, startPoint y: 52, endPoint x: 142, endPoint y: 59, distance: 22.8
click at [142, 59] on div "[PERSON_NAME] Drop in" at bounding box center [309, 55] width 419 height 13
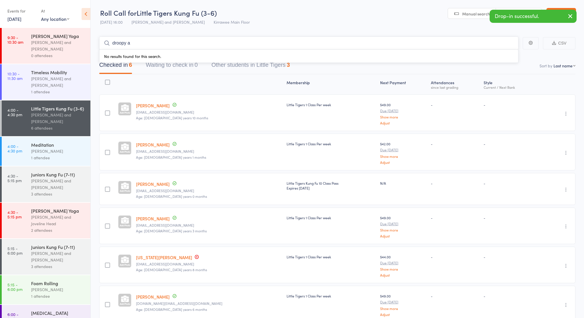
drag, startPoint x: 132, startPoint y: 45, endPoint x: 93, endPoint y: 45, distance: 39.1
click at [93, 45] on main "droopy a No results found for this search. CSV Checked in 6 Waiting to check in…" at bounding box center [338, 188] width 494 height 320
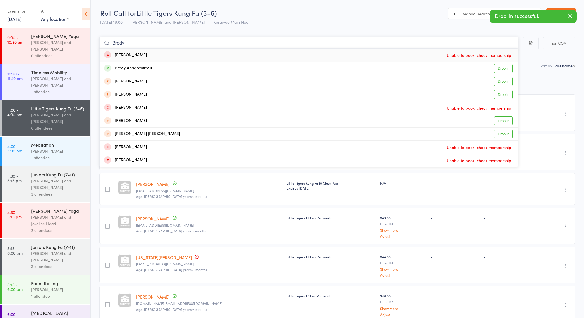
type input "Brody"
drag, startPoint x: 133, startPoint y: 52, endPoint x: 139, endPoint y: 70, distance: 19.2
click at [139, 70] on div "Brody Anagnostiadis" at bounding box center [128, 68] width 48 height 7
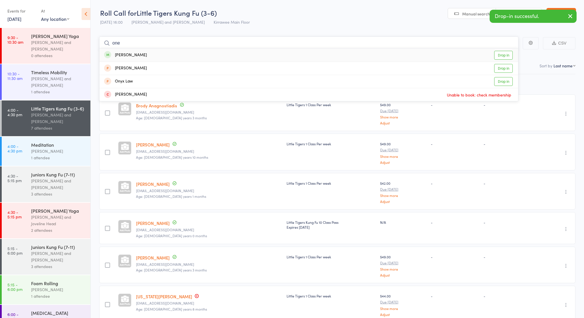
type input "one"
drag, startPoint x: 139, startPoint y: 70, endPoint x: 147, endPoint y: 56, distance: 16.0
click at [147, 56] on div "[PERSON_NAME] Drop in" at bounding box center [309, 55] width 419 height 13
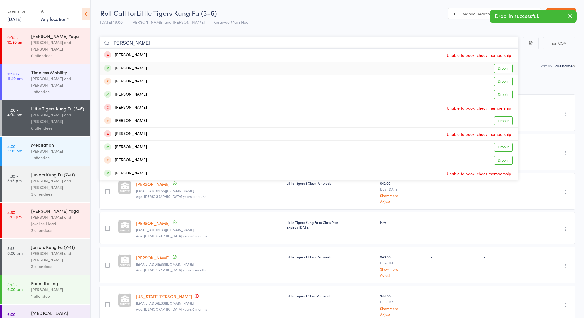
type input "[PERSON_NAME]"
click at [139, 66] on div "[PERSON_NAME] Drop in" at bounding box center [309, 68] width 419 height 13
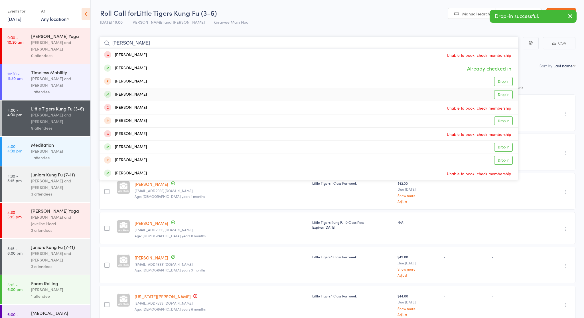
type input "[PERSON_NAME]"
click at [131, 94] on div "[PERSON_NAME]" at bounding box center [125, 94] width 43 height 7
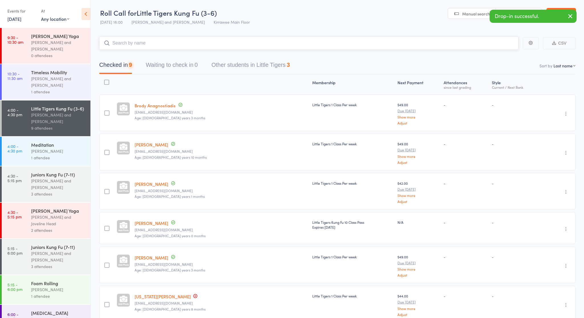
click at [127, 45] on input "search" at bounding box center [308, 43] width 419 height 13
click at [72, 77] on div "[PERSON_NAME] and [PERSON_NAME]" at bounding box center [58, 81] width 54 height 13
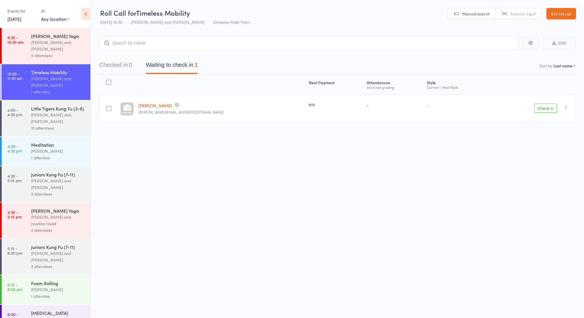
click at [566, 111] on div "Check in Check in Send message Add Note Add Task Add Flag Remove [PERSON_NAME] …" at bounding box center [534, 107] width 83 height 27
click at [566, 110] on button "button" at bounding box center [566, 107] width 7 height 7
click at [551, 166] on li "Mark absent" at bounding box center [545, 165] width 47 height 8
click at [131, 64] on div "0" at bounding box center [130, 65] width 3 height 6
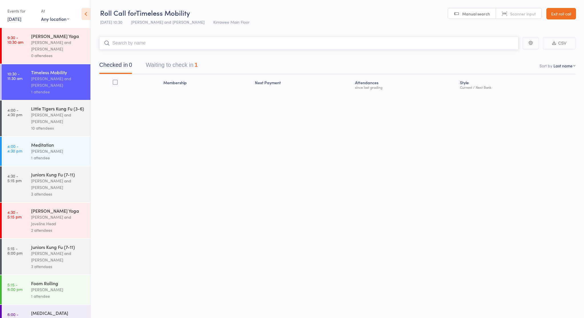
click at [143, 44] on input "search" at bounding box center [308, 43] width 419 height 13
type input "[PERSON_NAME]"
click at [183, 54] on div "[PERSON_NAME] Drop in" at bounding box center [309, 55] width 419 height 13
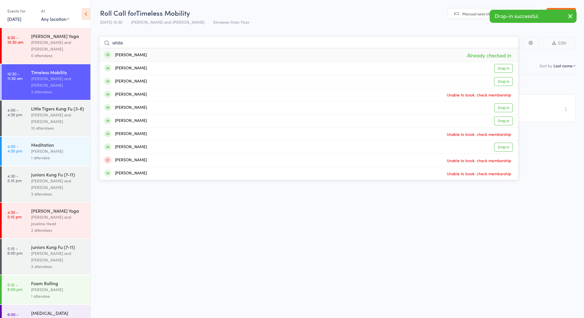
type input "white"
drag, startPoint x: 183, startPoint y: 54, endPoint x: 156, endPoint y: 68, distance: 30.9
click at [156, 68] on div "[PERSON_NAME] Drop in" at bounding box center [309, 68] width 419 height 13
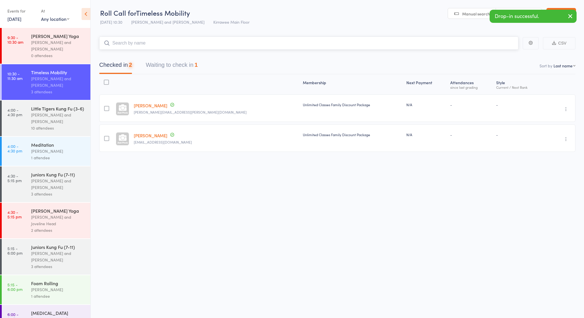
click at [121, 44] on input "search" at bounding box center [308, 43] width 419 height 13
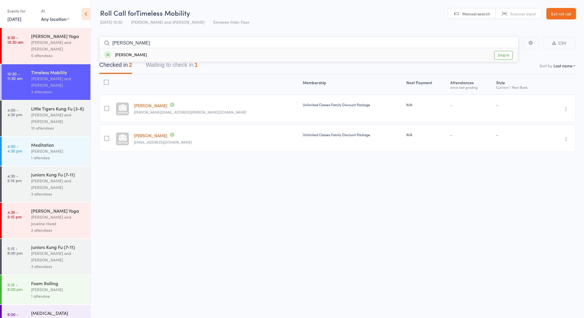
type input "[PERSON_NAME]"
drag, startPoint x: 121, startPoint y: 44, endPoint x: 143, endPoint y: 53, distance: 24.2
click at [143, 53] on div "[PERSON_NAME]" at bounding box center [125, 55] width 43 height 7
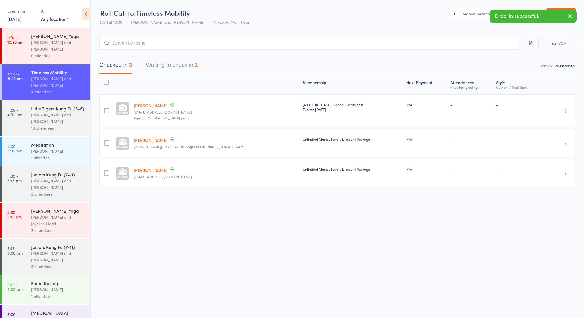
drag, startPoint x: 571, startPoint y: 18, endPoint x: 538, endPoint y: 21, distance: 32.4
click at [571, 18] on icon "button" at bounding box center [570, 16] width 7 height 7
drag, startPoint x: 60, startPoint y: 173, endPoint x: 59, endPoint y: 169, distance: 3.7
click at [60, 173] on div "Juniors Kung Fu (7-11)" at bounding box center [58, 174] width 54 height 6
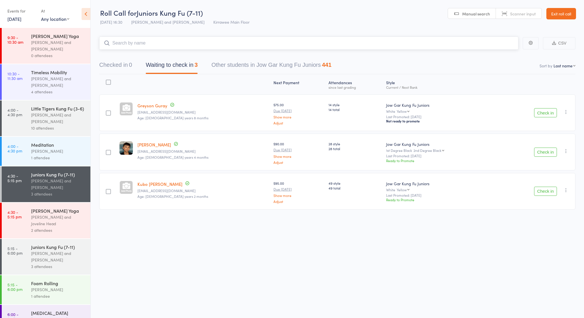
drag, startPoint x: 126, startPoint y: 70, endPoint x: 126, endPoint y: 68, distance: 2.9
click at [126, 70] on button "Checked in 0" at bounding box center [115, 66] width 33 height 15
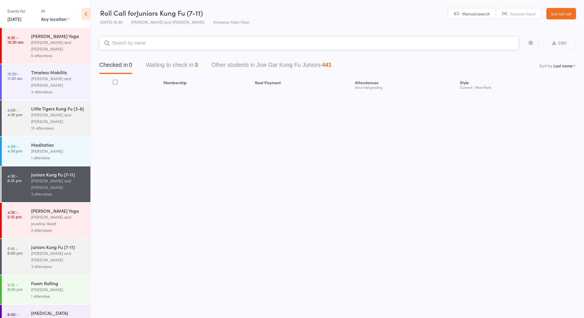
click at [140, 39] on input "search" at bounding box center [308, 43] width 419 height 13
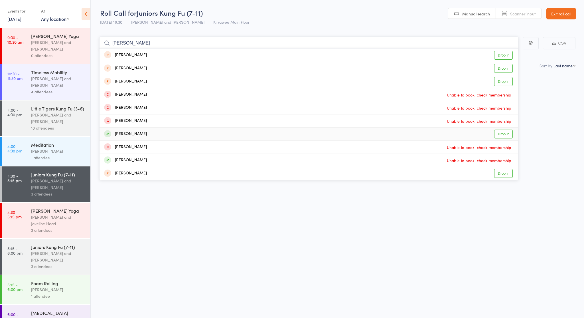
type input "[PERSON_NAME]"
click at [130, 138] on div "[PERSON_NAME] Drop in" at bounding box center [309, 134] width 419 height 13
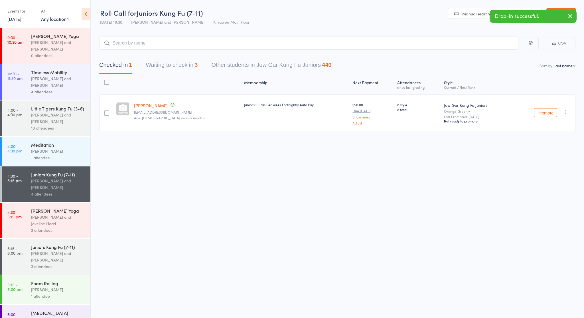
drag, startPoint x: 47, startPoint y: 113, endPoint x: 136, endPoint y: 121, distance: 88.8
click at [47, 113] on div "[PERSON_NAME] and [PERSON_NAME]" at bounding box center [58, 118] width 54 height 13
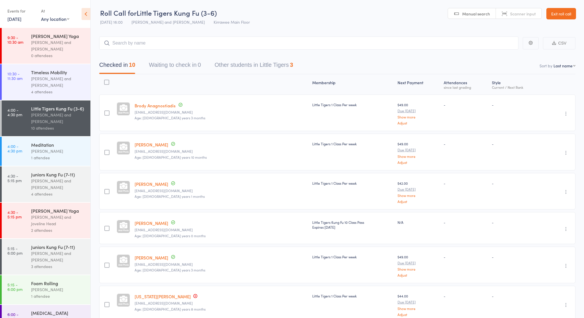
click at [58, 162] on div "Meditation [PERSON_NAME] 1 attendee" at bounding box center [60, 151] width 59 height 29
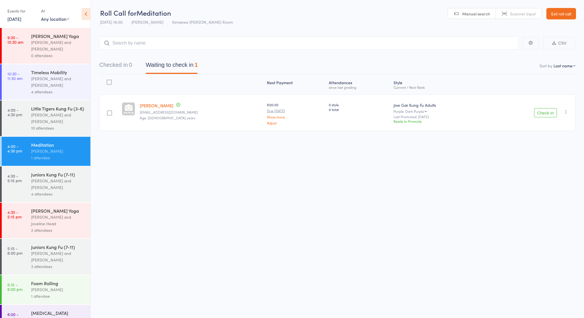
click at [545, 112] on button "Check in" at bounding box center [545, 112] width 23 height 9
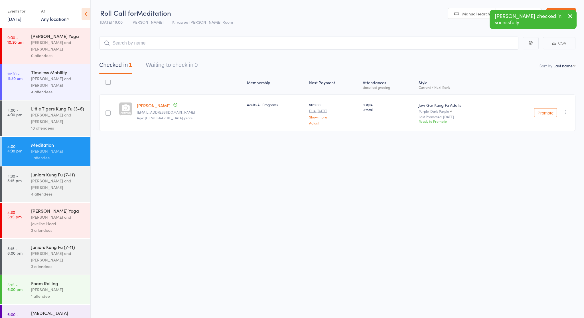
click at [27, 114] on link "4:00 - 4:30 pm Little Tigers Kung Fu (3-6) Nathan Head and Nathan Donnellan 10 …" at bounding box center [46, 118] width 89 height 36
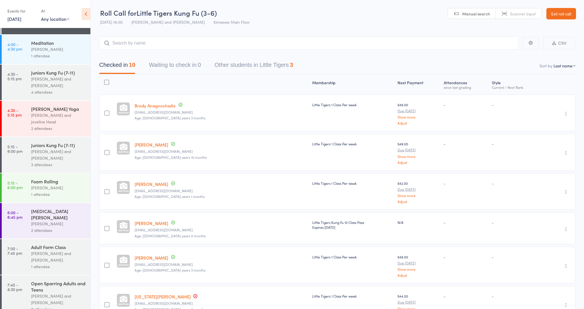
scroll to position [104, 0]
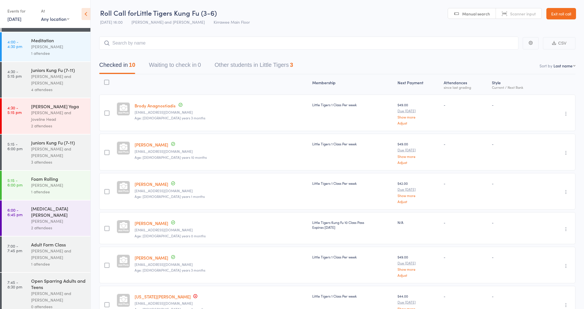
click at [42, 128] on div "2 attendees" at bounding box center [58, 125] width 54 height 7
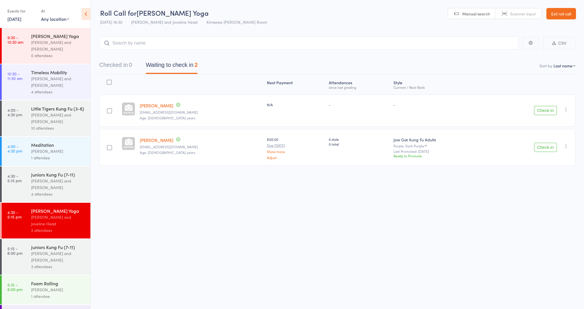
click at [54, 280] on div "Foam Rolling" at bounding box center [58, 283] width 54 height 6
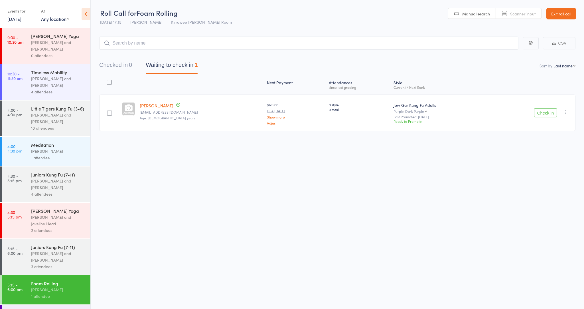
click at [40, 108] on div "Little Tigers Kung Fu (3-6)" at bounding box center [58, 108] width 54 height 6
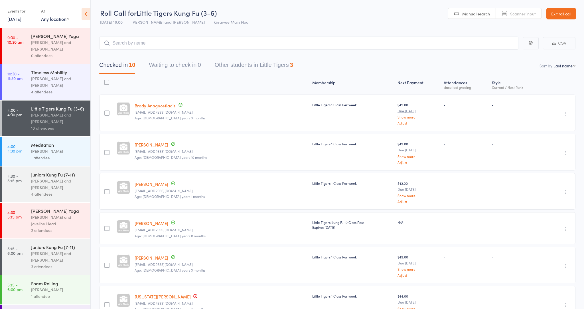
click at [36, 178] on div "[PERSON_NAME] and [PERSON_NAME]" at bounding box center [58, 183] width 54 height 13
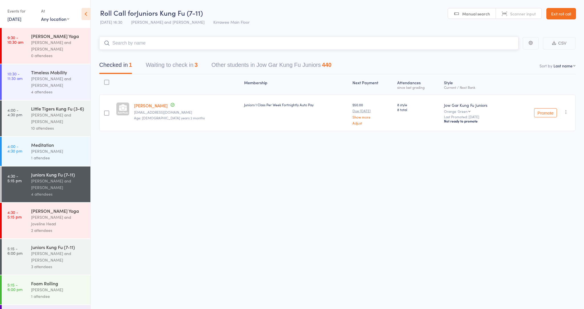
click at [160, 72] on button "Waiting to check in 3" at bounding box center [172, 66] width 52 height 15
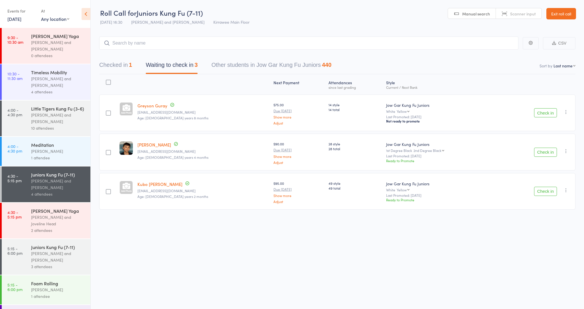
drag, startPoint x: 529, startPoint y: 114, endPoint x: 551, endPoint y: 115, distance: 22.0
click at [529, 114] on div "Check in Check in Promote Send message Add Note Add Task Add Flag Remove Mark a…" at bounding box center [536, 112] width 79 height 37
click at [551, 115] on button "Check in" at bounding box center [545, 112] width 23 height 9
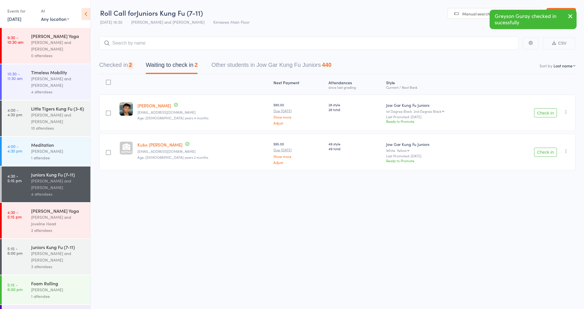
click at [541, 112] on button "Check in" at bounding box center [545, 112] width 23 height 9
click at [541, 148] on button "Check in" at bounding box center [545, 152] width 23 height 9
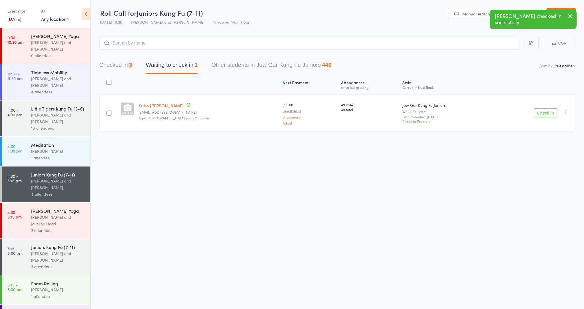
click at [541, 112] on button "Check in" at bounding box center [545, 112] width 23 height 9
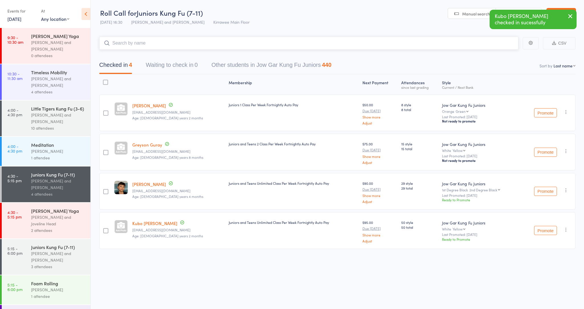
click at [146, 43] on input "search" at bounding box center [308, 43] width 419 height 13
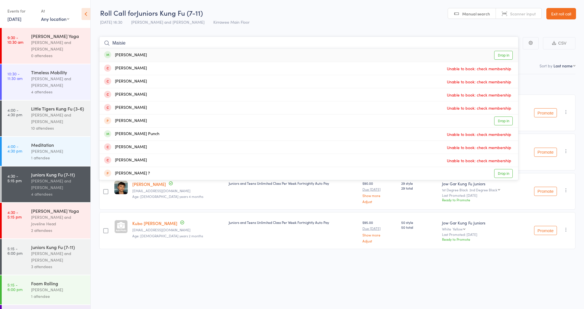
type input "Maisie"
drag, startPoint x: 146, startPoint y: 43, endPoint x: 152, endPoint y: 53, distance: 12.7
click at [152, 53] on div "Maisie Lee Drop in" at bounding box center [309, 55] width 419 height 13
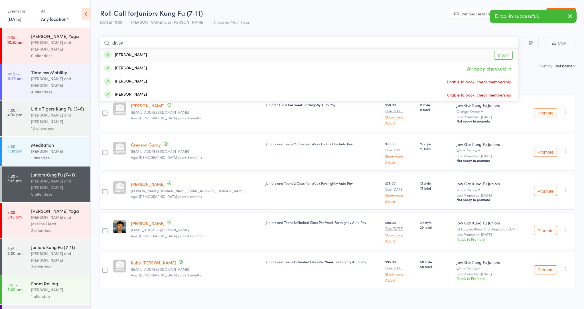
type input "daisy"
drag, startPoint x: 152, startPoint y: 53, endPoint x: 157, endPoint y: 56, distance: 5.9
click at [157, 56] on div "Daisy Lee Drop in" at bounding box center [309, 55] width 419 height 13
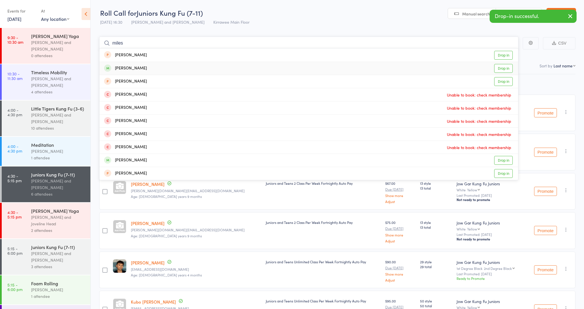
type input "miles"
click at [145, 65] on div "Miles Reynolds Drop in" at bounding box center [309, 68] width 419 height 13
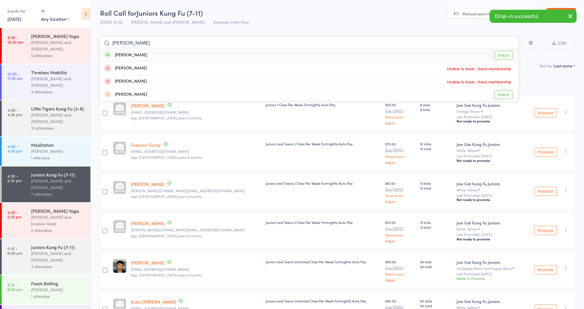
type input "Felipe"
drag, startPoint x: 145, startPoint y: 65, endPoint x: 150, endPoint y: 57, distance: 9.6
click at [150, 57] on div "Felipe Ayres Drop in" at bounding box center [309, 55] width 419 height 13
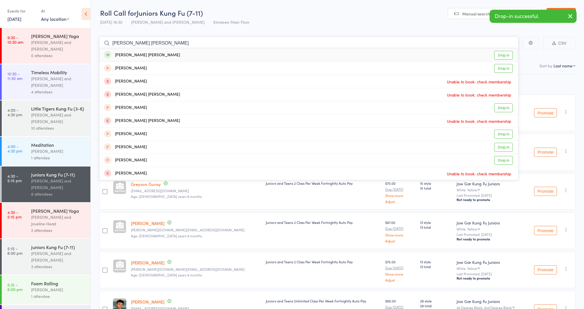
type input "Connor lees"
click at [138, 57] on div "Connor Lees Drop in" at bounding box center [309, 55] width 419 height 13
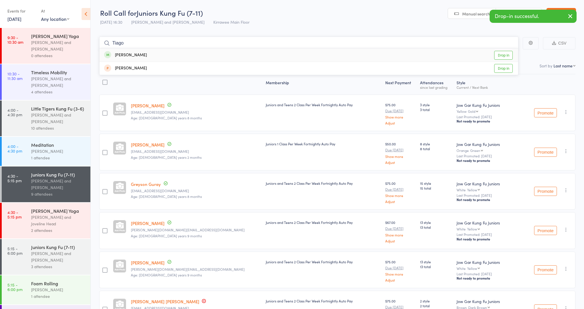
type input "Tiago"
drag, startPoint x: 124, startPoint y: 46, endPoint x: 131, endPoint y: 59, distance: 14.8
click at [131, 59] on div "Tiago Toledo Drop in" at bounding box center [309, 55] width 419 height 13
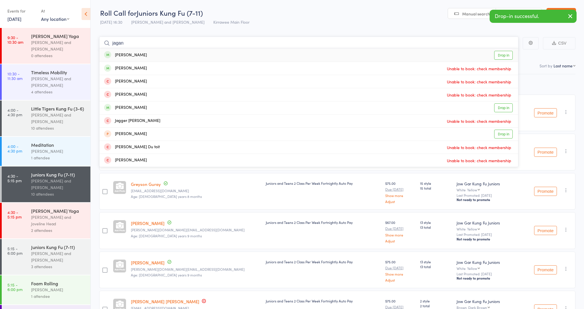
type input "jagan"
click at [134, 55] on div "Jagan Farrell" at bounding box center [125, 55] width 43 height 7
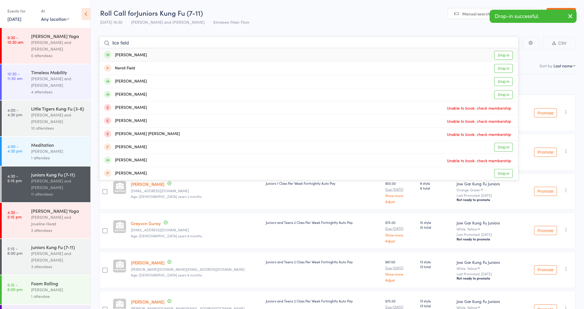
type input "lice field"
click at [128, 54] on div "Alice Fielder" at bounding box center [125, 55] width 43 height 7
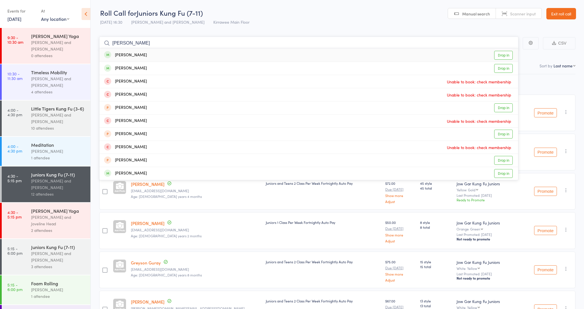
type input "Alejandro"
drag, startPoint x: 124, startPoint y: 53, endPoint x: 158, endPoint y: 56, distance: 34.7
click at [158, 56] on div "Alejandro Pedicino Drop in" at bounding box center [309, 55] width 419 height 13
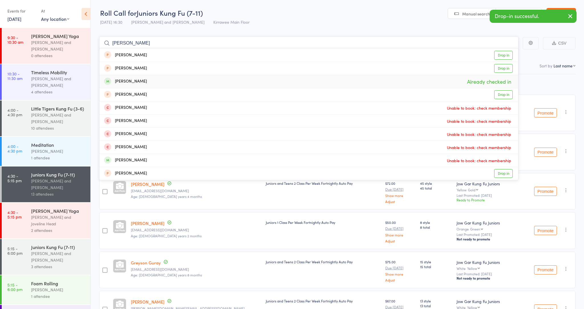
type input "Daniel gh"
click at [140, 80] on div "Daniel Ghiraldelli" at bounding box center [125, 81] width 43 height 7
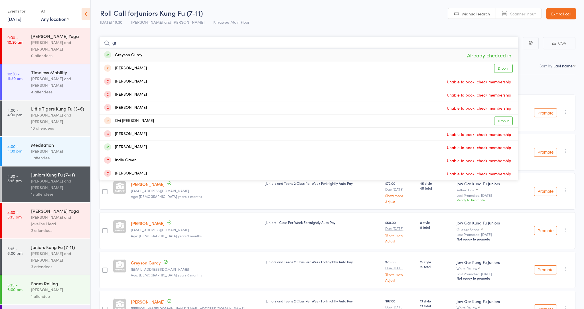
type input "g"
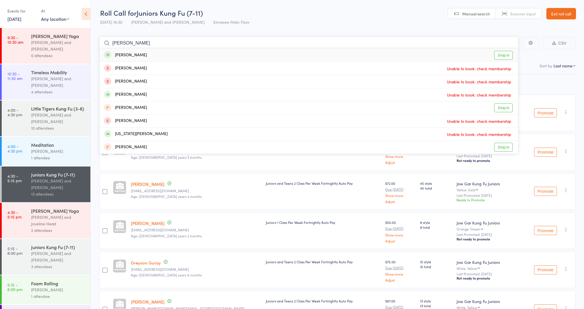
type input "Gabriel nit"
click at [135, 57] on div "Gabriel Nitis" at bounding box center [125, 55] width 43 height 7
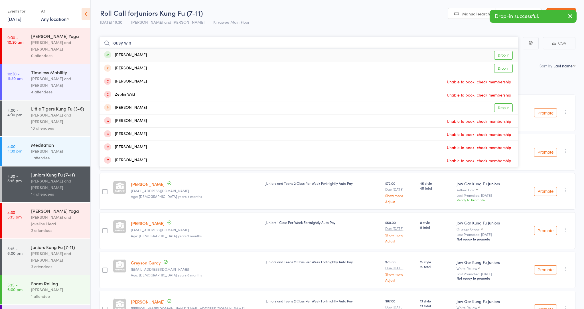
type input "lousy win"
click at [136, 57] on div "[PERSON_NAME]" at bounding box center [125, 55] width 43 height 7
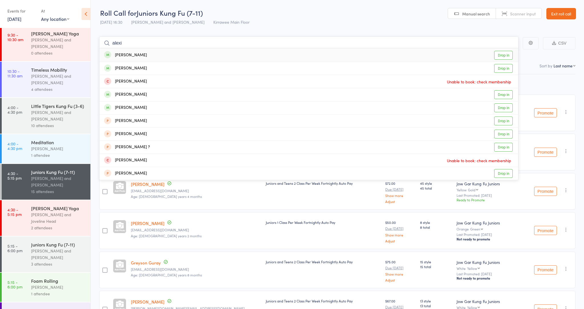
type input "alexi"
click at [502, 54] on link "Drop in" at bounding box center [503, 55] width 19 height 9
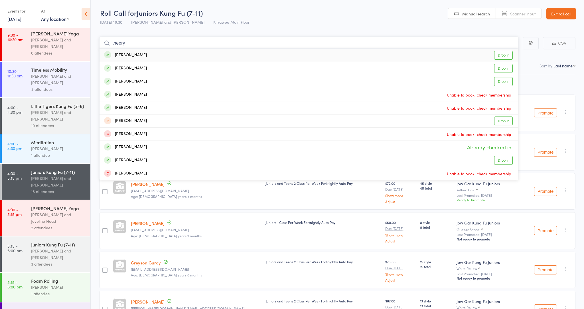
type input "theory"
drag, startPoint x: 342, startPoint y: 48, endPoint x: 503, endPoint y: 161, distance: 196.1
click at [503, 161] on link "Drop in" at bounding box center [503, 160] width 19 height 9
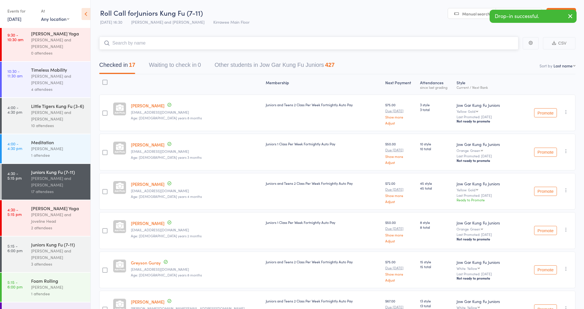
click at [142, 41] on input "search" at bounding box center [308, 43] width 419 height 13
type input "e"
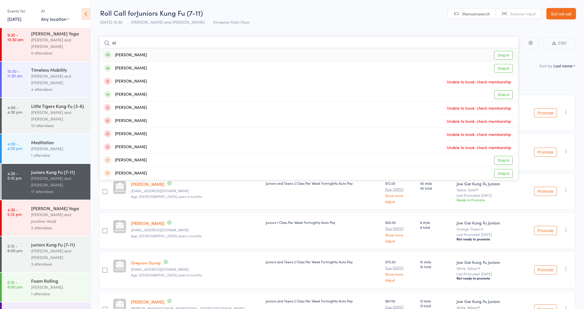
type input "e"
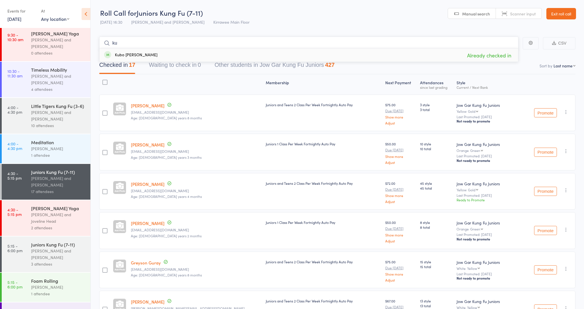
type input "k"
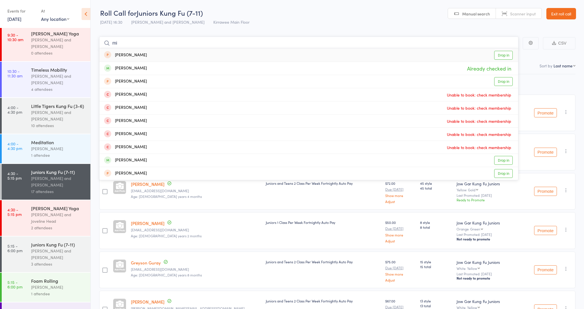
type input "m"
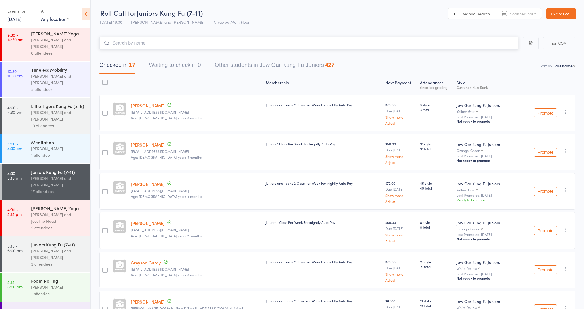
type input "k"
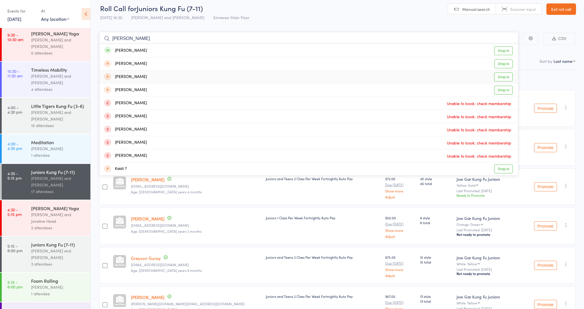
scroll to position [7, 0]
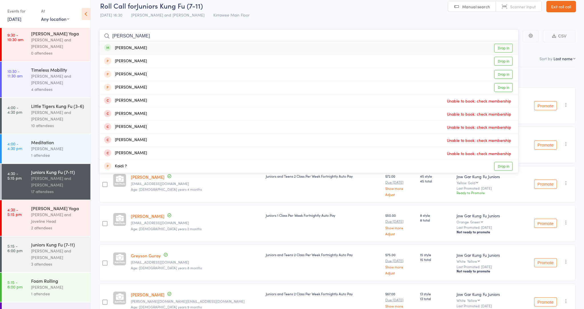
type input "kai campbell"
click at [500, 47] on link "Drop in" at bounding box center [503, 48] width 19 height 9
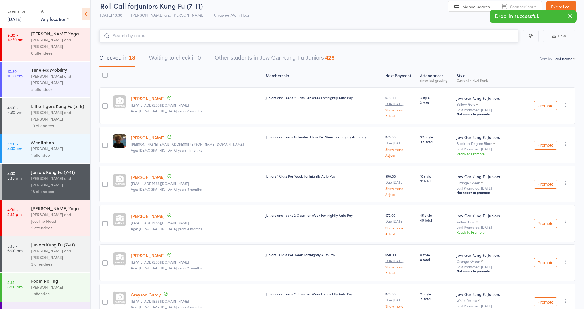
type input "e"
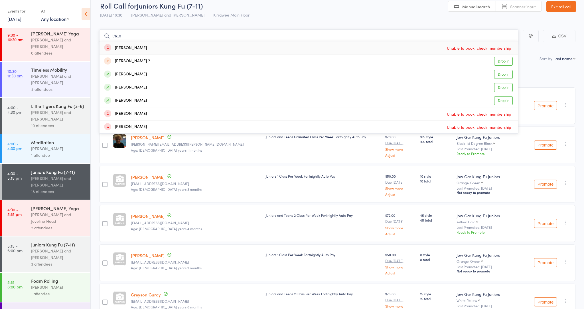
type input "than"
drag, startPoint x: 367, startPoint y: 47, endPoint x: 502, endPoint y: 73, distance: 137.6
click at [502, 73] on link "Drop in" at bounding box center [503, 74] width 19 height 9
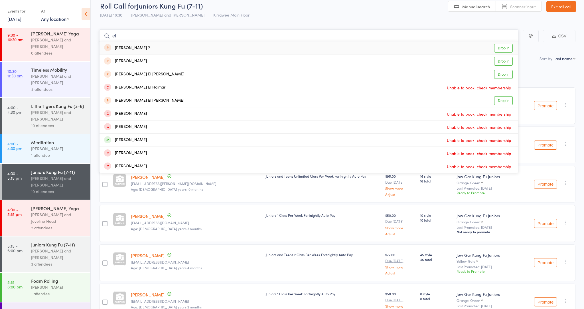
type input "e"
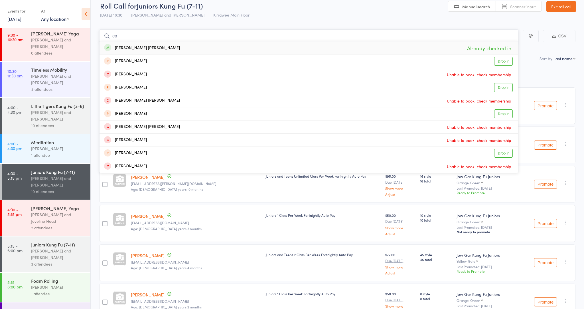
type input "c"
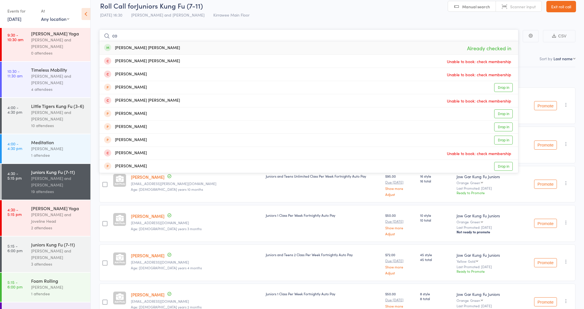
type input "c"
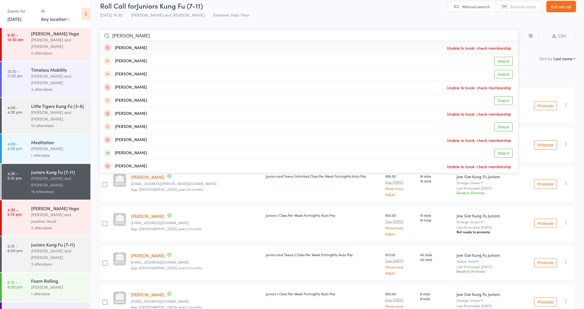
type input "Thomas"
drag, startPoint x: 497, startPoint y: 50, endPoint x: 504, endPoint y: 153, distance: 103.0
click at [504, 153] on link "Drop in" at bounding box center [503, 153] width 19 height 9
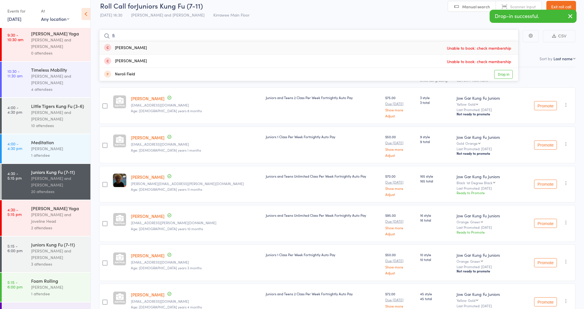
type input "f"
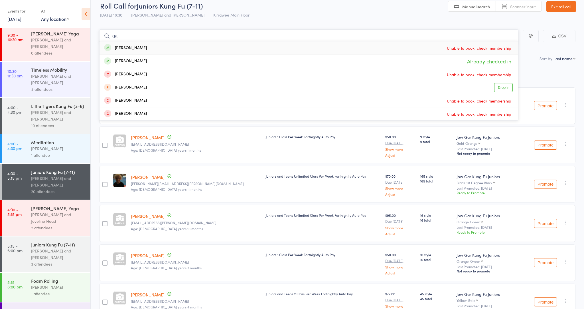
type input "g"
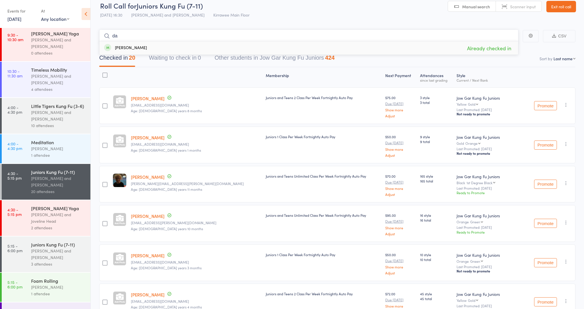
type input "d"
type input "lee"
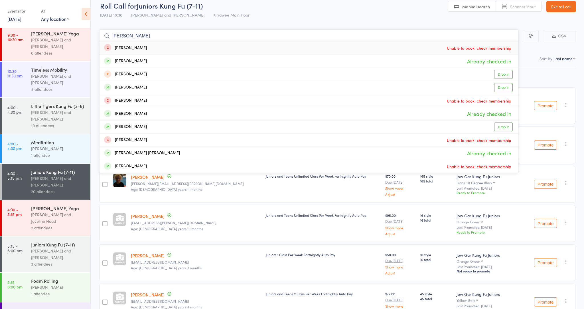
click at [114, 37] on input "lee" at bounding box center [308, 35] width 419 height 13
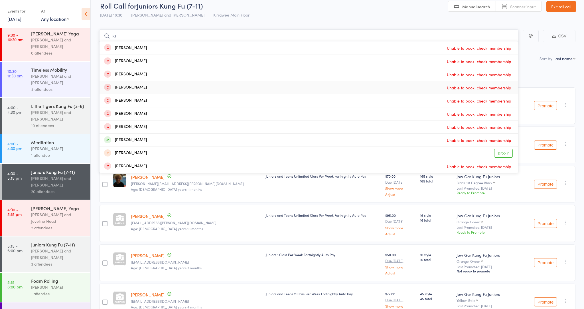
type input "j"
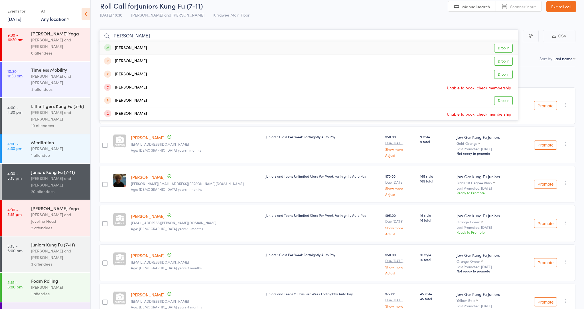
type input "miranda"
click at [498, 46] on link "Drop in" at bounding box center [503, 48] width 19 height 9
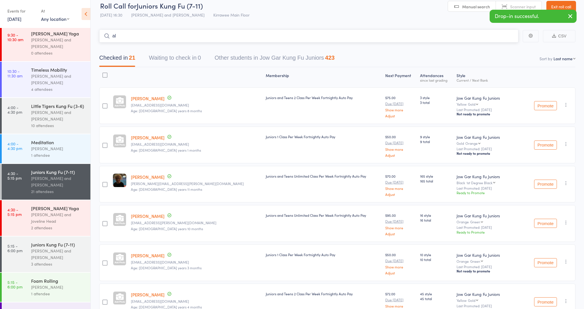
type input "a"
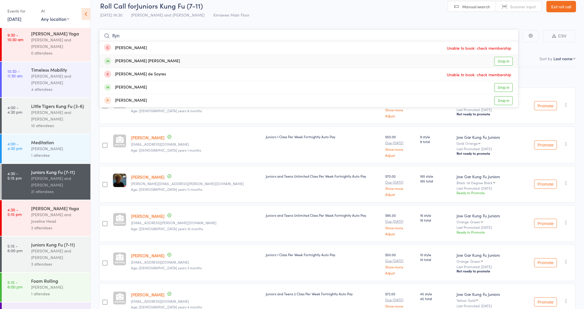
type input "flyn"
click at [502, 62] on link "Drop in" at bounding box center [503, 61] width 19 height 9
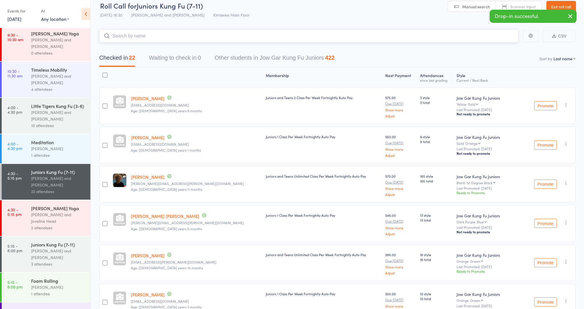
type input "j"
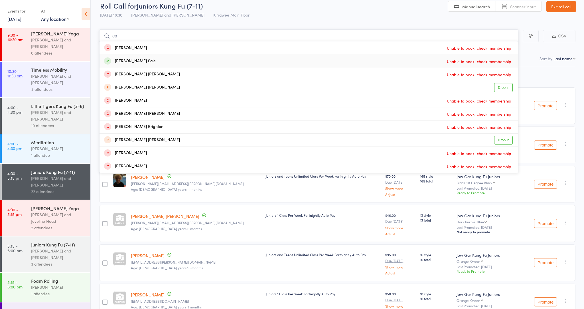
type input "c"
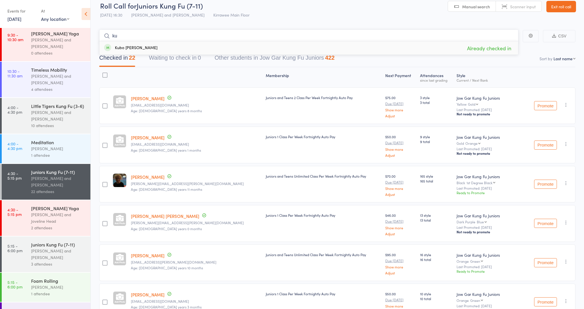
type input "k"
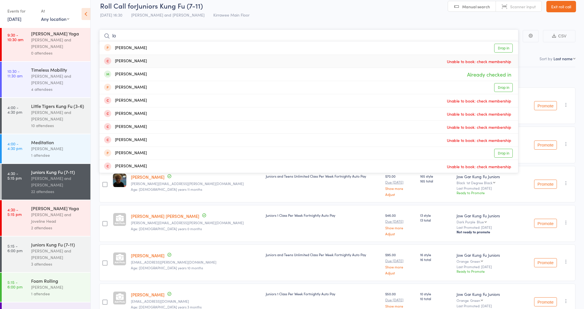
type input "l"
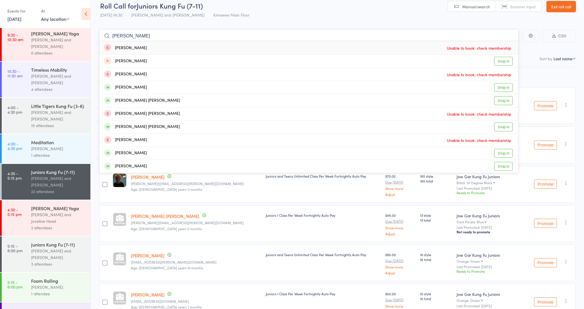
type input "Archie"
drag, startPoint x: 402, startPoint y: 61, endPoint x: 500, endPoint y: 86, distance: 101.2
click at [500, 86] on link "Drop in" at bounding box center [503, 87] width 19 height 9
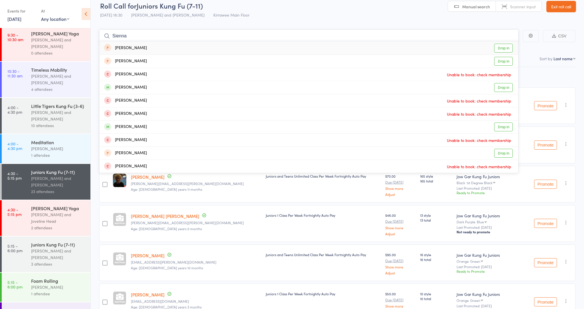
type input "Sienna"
drag, startPoint x: 510, startPoint y: 90, endPoint x: 502, endPoint y: 126, distance: 36.8
click at [502, 126] on link "Drop in" at bounding box center [503, 126] width 19 height 9
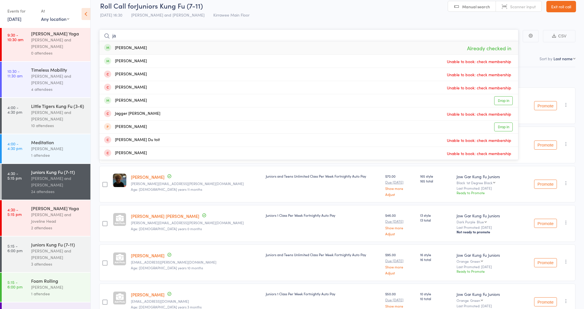
type input "j"
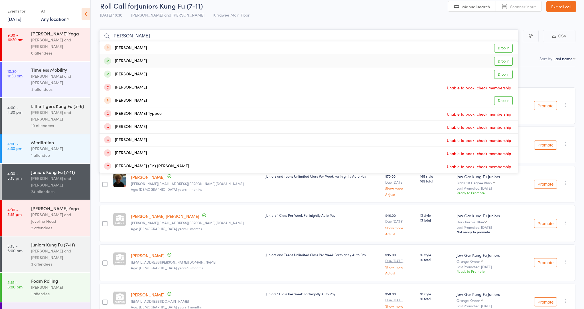
type input "finch"
click at [502, 61] on link "Drop in" at bounding box center [503, 61] width 19 height 9
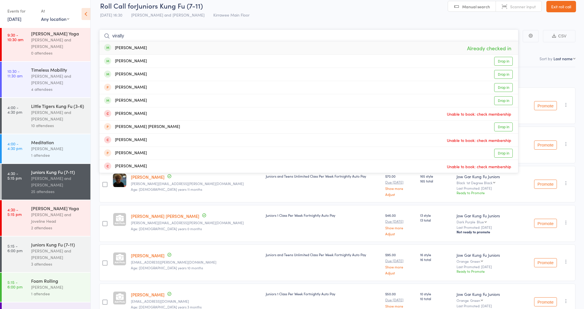
type input "virally"
click at [504, 62] on link "Drop in" at bounding box center [503, 61] width 19 height 9
type input "virally"
drag, startPoint x: 505, startPoint y: 62, endPoint x: 499, endPoint y: 77, distance: 16.3
click at [500, 75] on link "Drop in" at bounding box center [503, 74] width 19 height 9
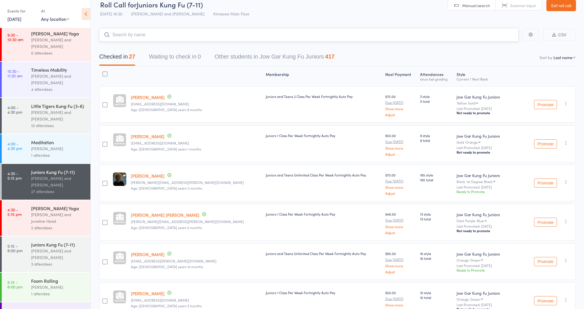
scroll to position [4, 0]
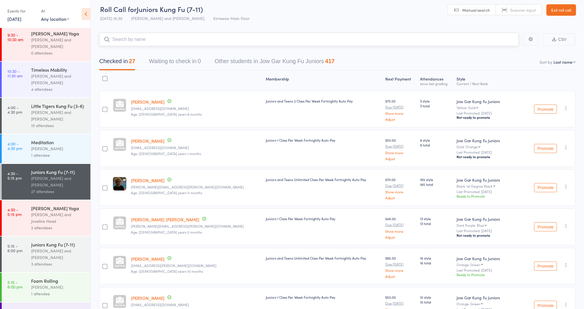
click at [188, 43] on input "search" at bounding box center [308, 39] width 419 height 13
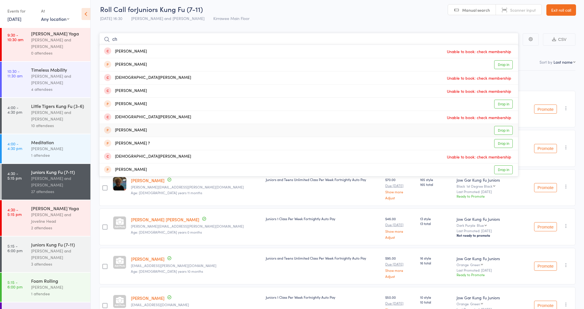
type input "c"
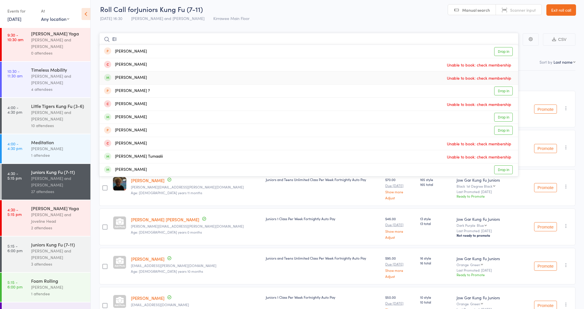
type input "E"
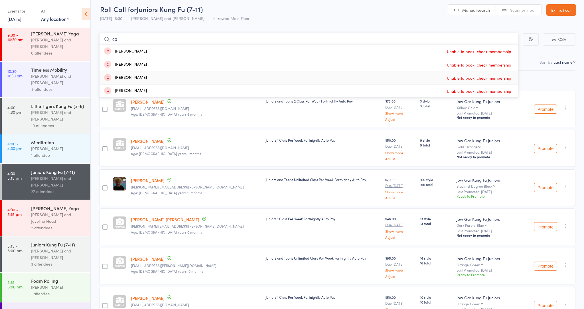
type input "c"
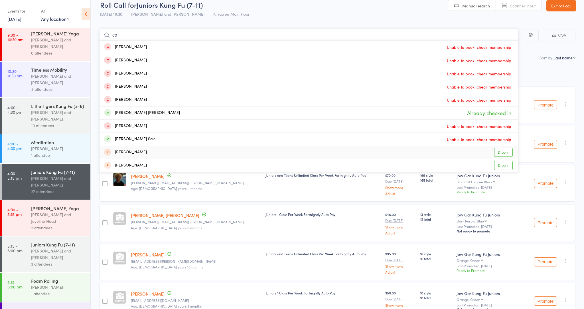
scroll to position [0, 0]
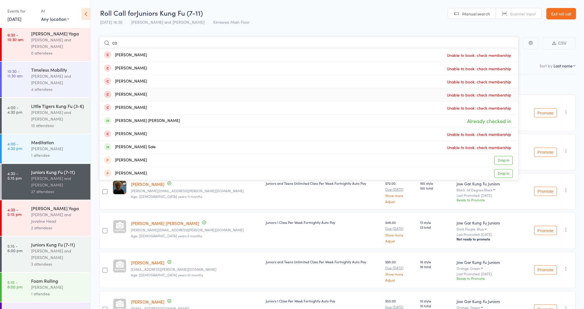
type input "c"
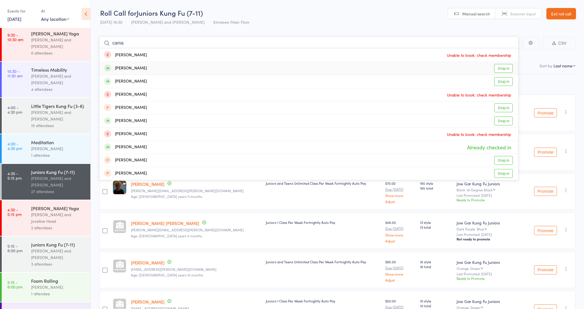
type input "cama"
click at [502, 69] on link "Drop in" at bounding box center [503, 68] width 19 height 9
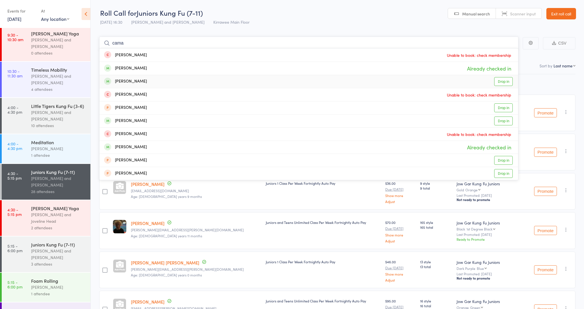
type input "cama"
click at [500, 80] on link "Drop in" at bounding box center [503, 81] width 19 height 9
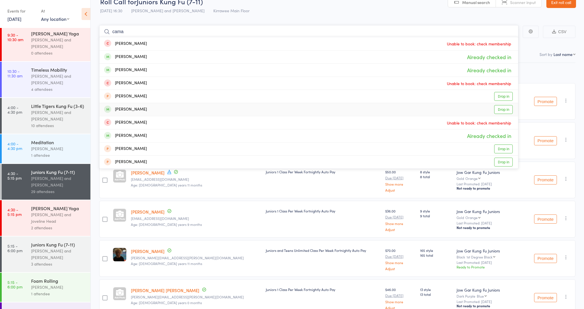
scroll to position [12, 0]
type input "camacho"
click at [500, 82] on link "Drop in" at bounding box center [503, 82] width 19 height 9
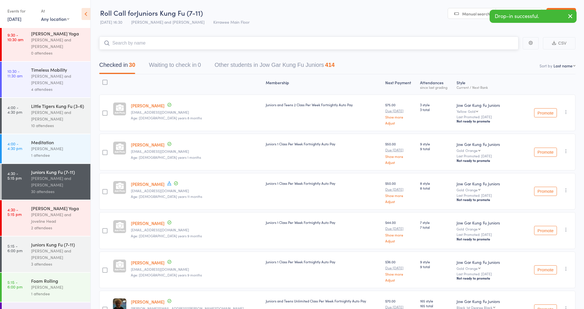
scroll to position [0, 0]
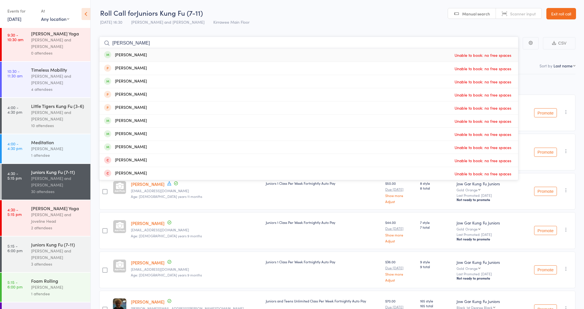
type input "Jake"
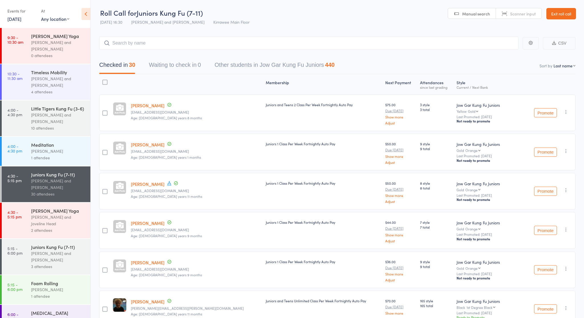
click at [66, 256] on div "[PERSON_NAME] and [PERSON_NAME]" at bounding box center [58, 256] width 54 height 13
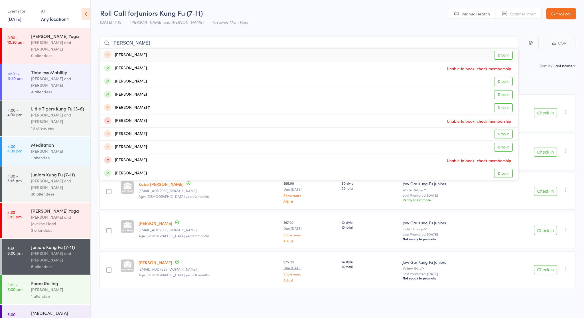
type input "[PERSON_NAME]"
drag, startPoint x: 143, startPoint y: 44, endPoint x: 503, endPoint y: 96, distance: 363.5
click at [503, 96] on link "Drop in" at bounding box center [503, 94] width 19 height 9
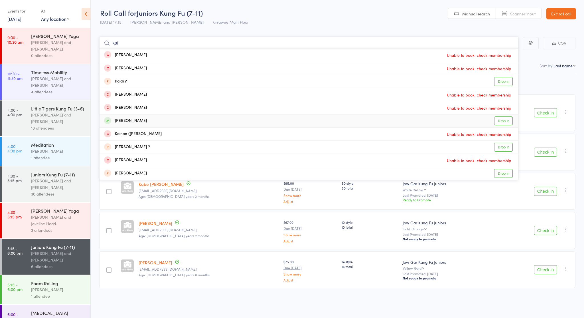
type input "kai"
click at [502, 120] on link "Drop in" at bounding box center [503, 120] width 19 height 9
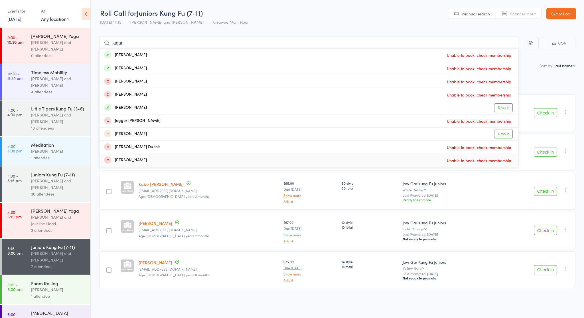
click at [492, 297] on div "Next Payment Atten­dances since last grading Style Current / Next Rank Maximus …" at bounding box center [337, 193] width 476 height 239
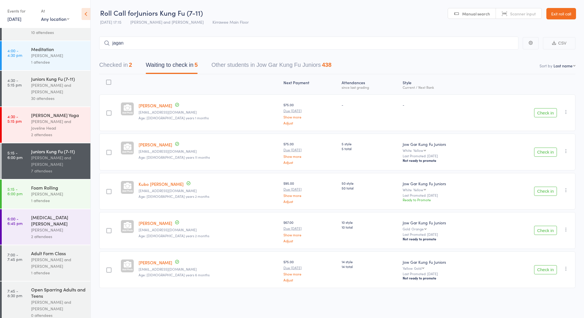
scroll to position [95, 0]
click at [545, 229] on button "Check in" at bounding box center [545, 230] width 23 height 9
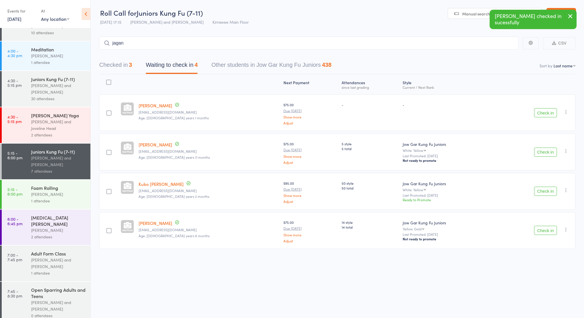
click at [546, 227] on button "Check in" at bounding box center [545, 230] width 23 height 9
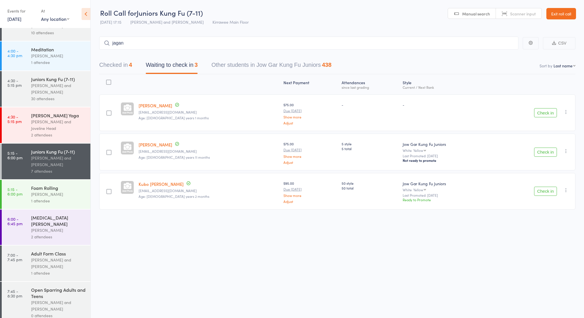
scroll to position [0, 0]
click at [121, 42] on input "jagan" at bounding box center [308, 43] width 419 height 13
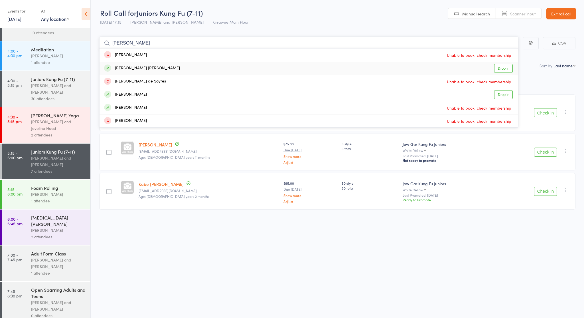
type input "[PERSON_NAME]"
click at [503, 69] on link "Drop in" at bounding box center [503, 68] width 19 height 9
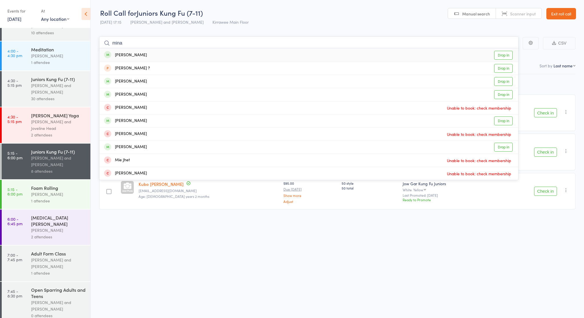
type input "mina"
click at [505, 55] on link "Drop in" at bounding box center [503, 55] width 19 height 9
type input "mina"
click at [505, 80] on link "Drop in" at bounding box center [503, 81] width 19 height 9
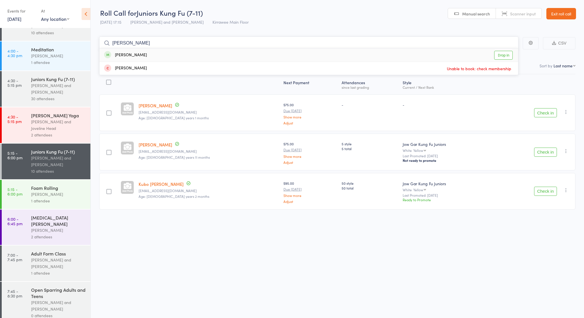
type input "adits"
drag, startPoint x: 394, startPoint y: 55, endPoint x: 501, endPoint y: 55, distance: 106.4
click at [501, 55] on link "Drop in" at bounding box center [503, 55] width 19 height 9
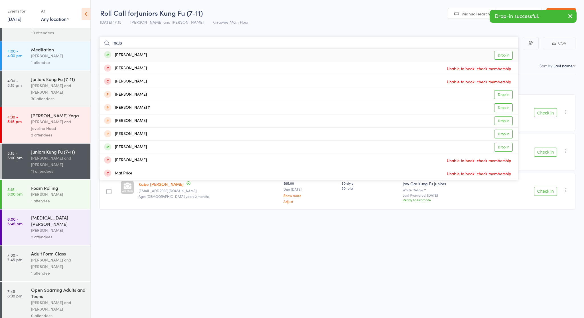
type input "mais"
click at [504, 55] on link "Drop in" at bounding box center [503, 55] width 19 height 9
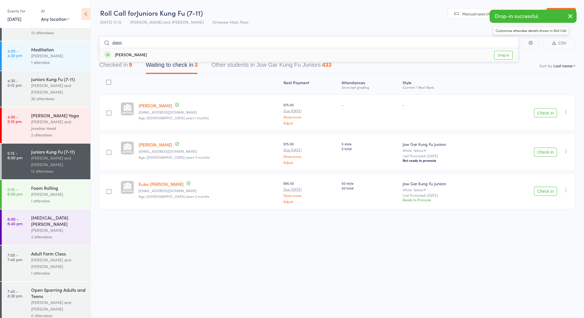
type input "daisi"
click at [503, 54] on link "Drop in" at bounding box center [503, 55] width 19 height 9
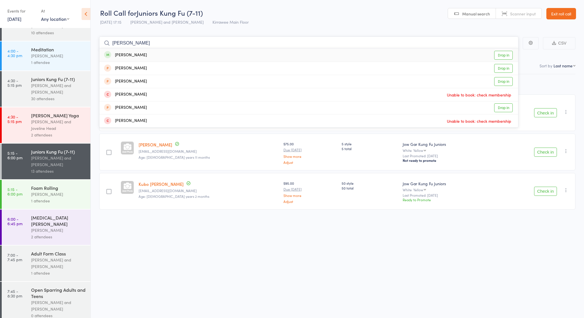
type input "miranda"
click at [502, 55] on link "Drop in" at bounding box center [503, 55] width 19 height 9
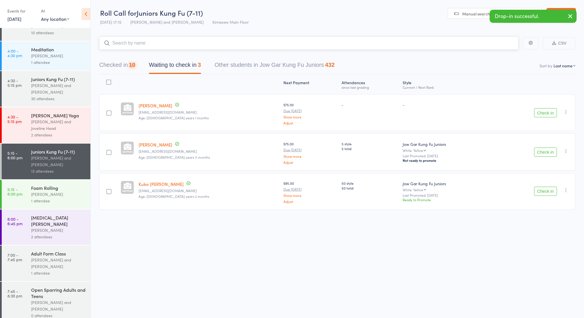
type input "f"
click at [547, 190] on button "Check in" at bounding box center [545, 191] width 23 height 9
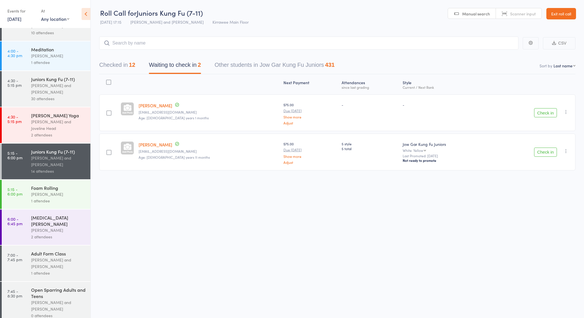
click at [545, 114] on button "Check in" at bounding box center [545, 112] width 23 height 9
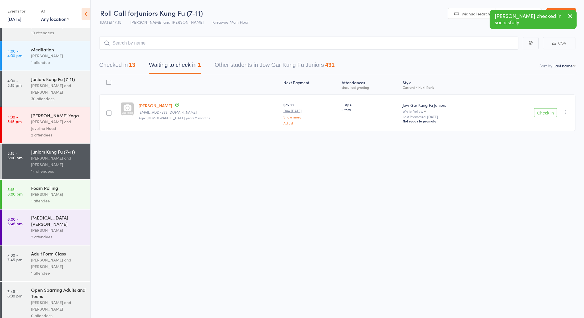
click at [547, 113] on button "Check in" at bounding box center [545, 112] width 23 height 9
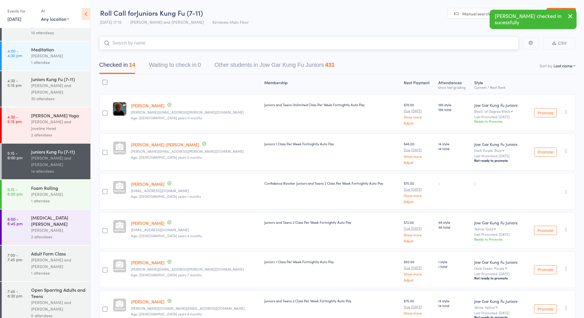
drag, startPoint x: 207, startPoint y: 39, endPoint x: 253, endPoint y: 46, distance: 47.0
click at [207, 39] on input "search" at bounding box center [308, 43] width 419 height 13
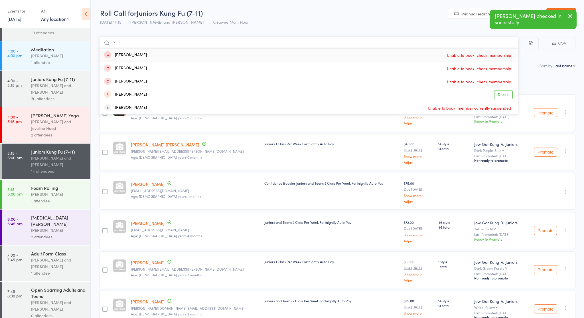
type input "f"
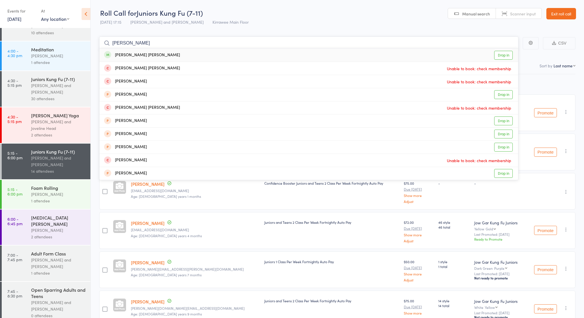
type input "Connor"
drag, startPoint x: 372, startPoint y: 54, endPoint x: 504, endPoint y: 54, distance: 132.1
click at [504, 54] on link "Drop in" at bounding box center [503, 55] width 19 height 9
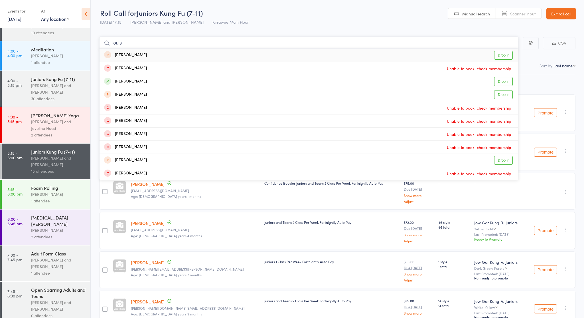
type input "Louis"
drag, startPoint x: 485, startPoint y: 95, endPoint x: 502, endPoint y: 81, distance: 22.7
click at [502, 81] on link "Drop in" at bounding box center [503, 81] width 19 height 9
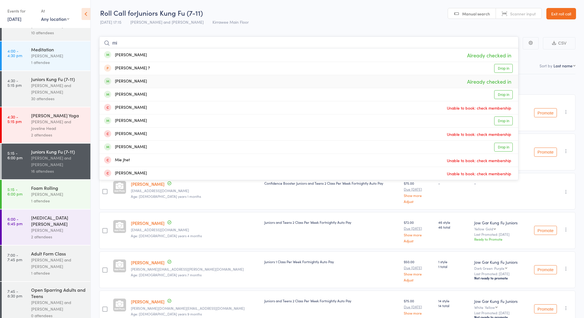
type input "m"
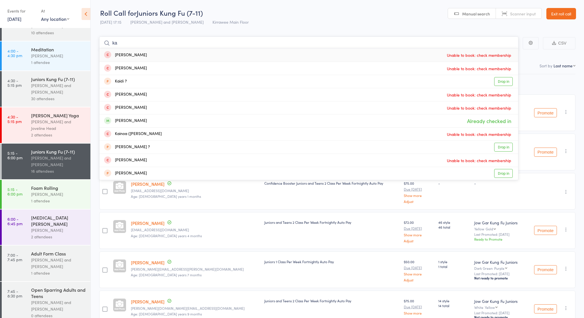
type input "k"
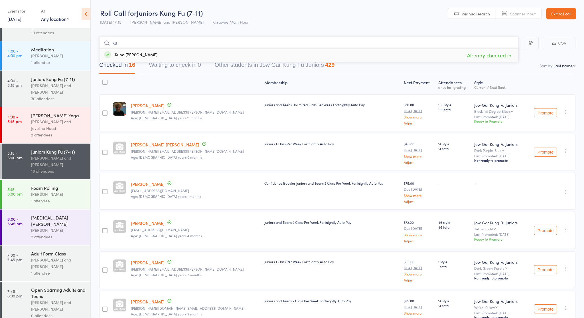
type input "k"
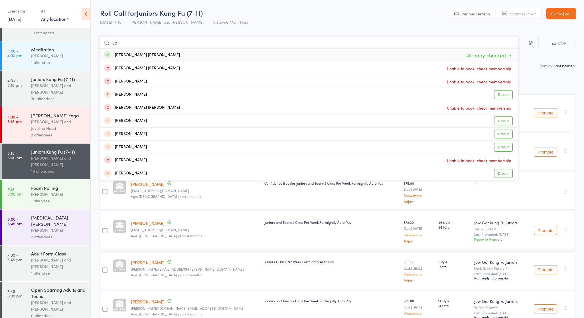
type input "c"
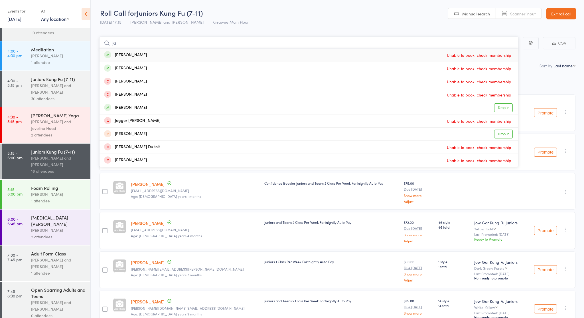
type input "j"
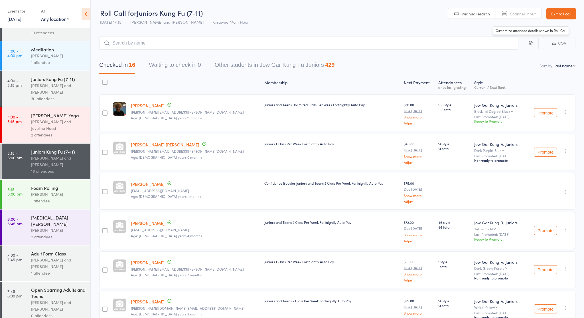
click at [508, 56] on div "Checked in 16 Waiting to check in 0 Other students in Jow Gar Kung Fu Juniors 4…" at bounding box center [337, 62] width 476 height 25
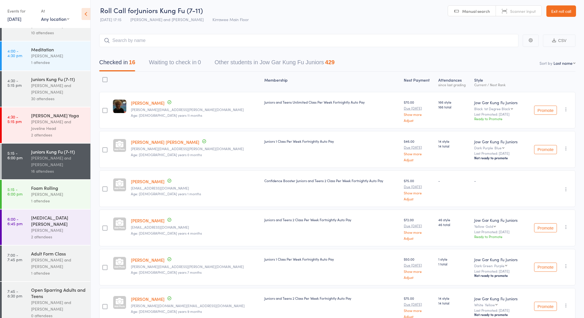
scroll to position [3, 0]
click at [560, 10] on link "Exit roll call" at bounding box center [562, 10] width 30 height 11
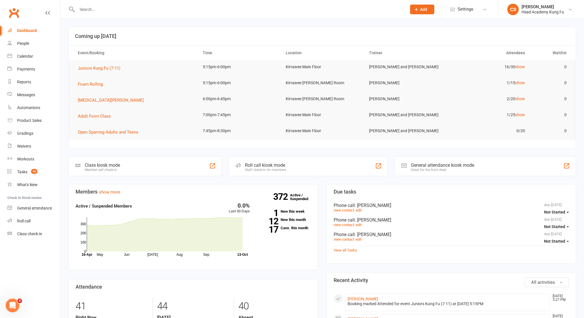
click at [426, 29] on header "Coming up [DATE]" at bounding box center [322, 36] width 507 height 18
